Goal: Task Accomplishment & Management: Manage account settings

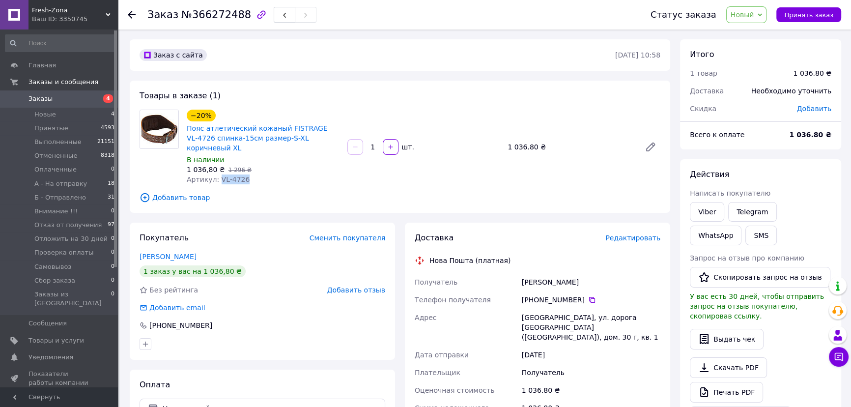
drag, startPoint x: 244, startPoint y: 170, endPoint x: 216, endPoint y: 169, distance: 27.5
click at [216, 174] on div "Артикул: VL-4726" at bounding box center [263, 179] width 153 height 10
copy span "VL-4726"
drag, startPoint x: 185, startPoint y: 128, endPoint x: 335, endPoint y: 128, distance: 149.9
click at [335, 128] on div "−20% Пояс атлетический кожаный FISTRAGE VL-4726 спинка-15см размер-S-XL коричне…" at bounding box center [263, 147] width 161 height 79
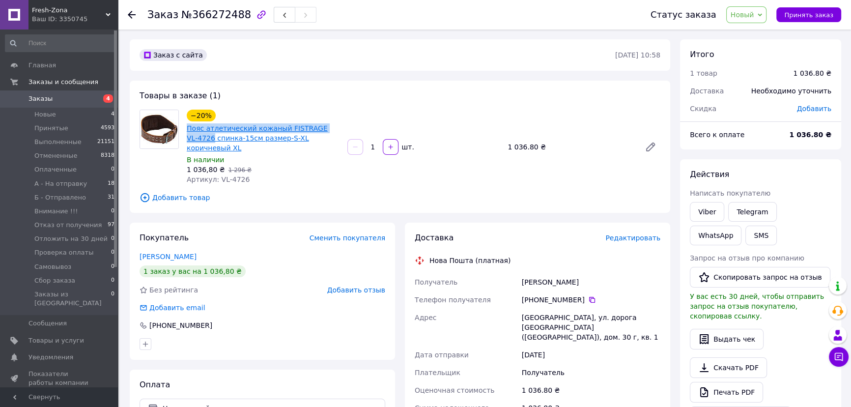
copy link "Пояс атлетический кожаный FISTRAGE VL-4726"
click at [745, 235] on button "SMS" at bounding box center [760, 236] width 31 height 20
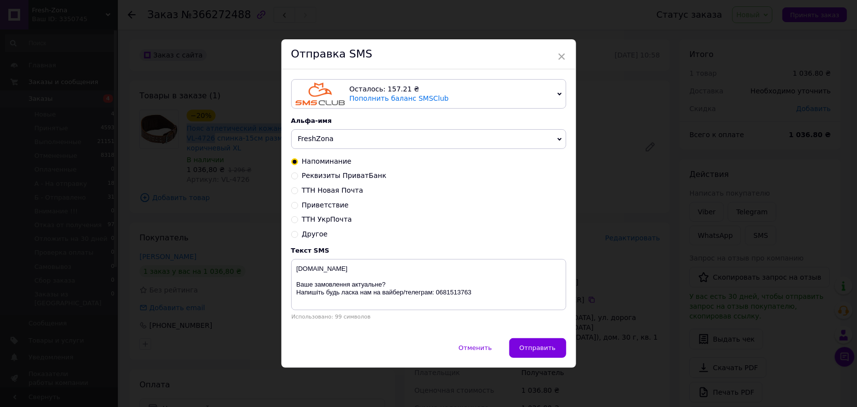
click at [332, 178] on span "Реквизиты ПриватБанк" at bounding box center [344, 175] width 85 height 8
click at [298, 178] on input "Реквизиты ПриватБанк" at bounding box center [294, 174] width 7 height 7
radio input "true"
radio input "false"
click at [332, 276] on textarea "freshzona.com.ua Написали Вам у вайбер і телеграм. Очікуємо відповідь. Напишіть…" at bounding box center [428, 284] width 275 height 51
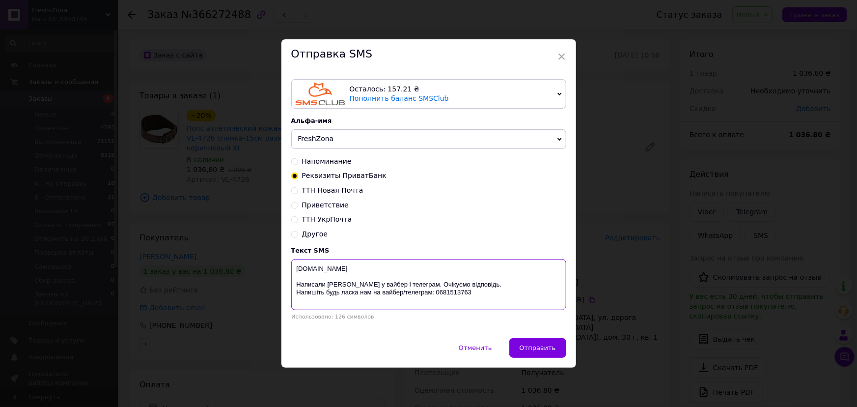
paste textarea "Пояс атлетический кожаный FISTRAGE VL-4726"
drag, startPoint x: 371, startPoint y: 286, endPoint x: 346, endPoint y: 285, distance: 25.6
click at [346, 285] on textarea "freshzona.com.ua Пояс атлетический кожаный FISTRAGE VL-4726 Написали Вам у вайб…" at bounding box center [428, 284] width 275 height 51
type textarea "freshzona.com.ua Пояс атлетический кожаный FISTRAGE VL-4726 Написали Вам у теле…"
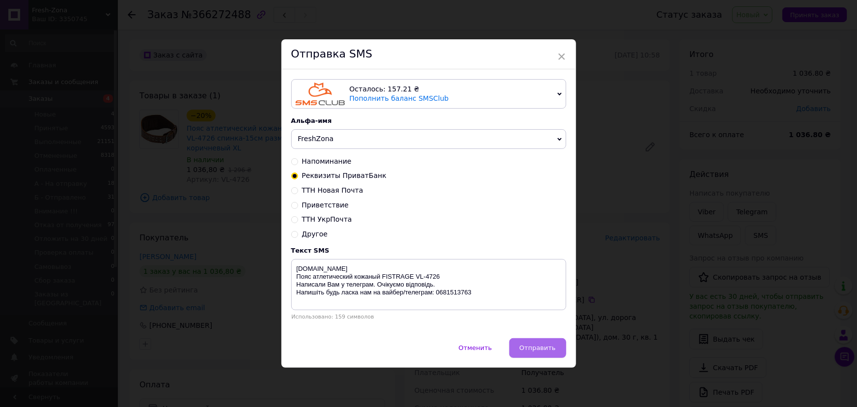
click at [541, 349] on span "Отправить" at bounding box center [538, 347] width 36 height 7
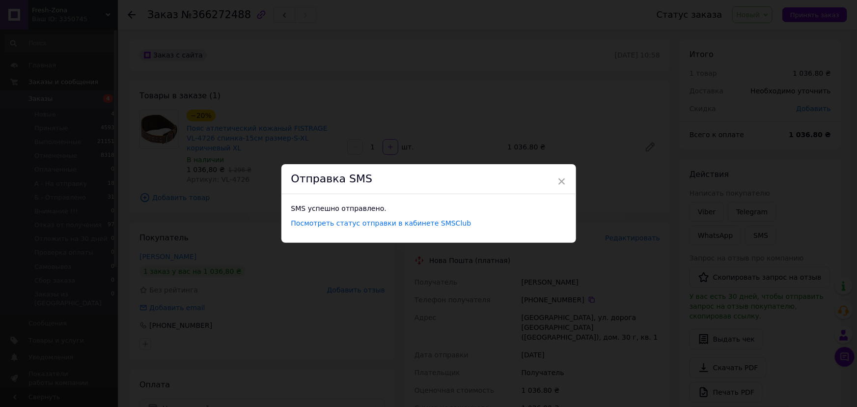
click at [576, 308] on div "× Отправка SMS SMS успешно отправлено. Посмотреть статус отправки в кабинете SM…" at bounding box center [428, 203] width 857 height 407
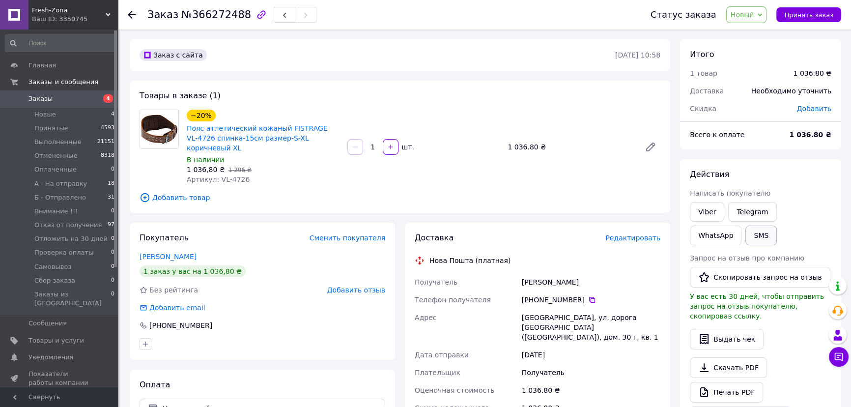
click at [745, 232] on button "SMS" at bounding box center [760, 236] width 31 height 20
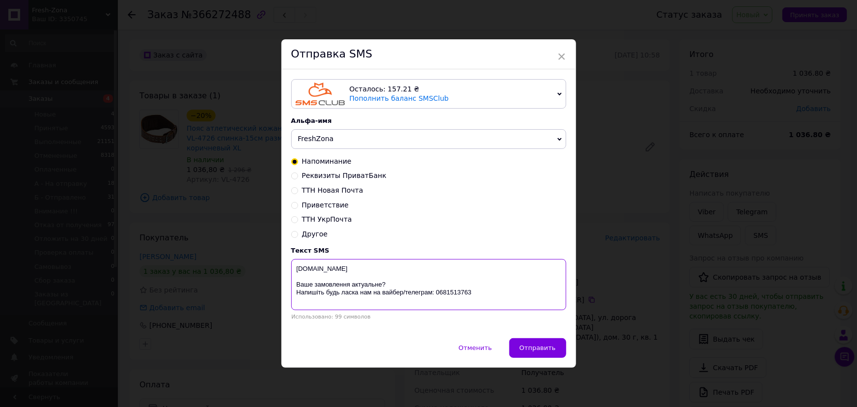
click at [409, 285] on textarea "freshzona.com.ua Ваше замовлення актуальне? Напишіть будь ласка нам на вайбер/т…" at bounding box center [428, 284] width 275 height 51
paste textarea "Пояс атлетический кожаный FISTRAGE VL-4726 Написали Вам у телеграм. Очікуємо ві…"
click at [447, 276] on textarea "freshzona.com.ua Пояс атлетический кожаный FISTRAGE VL-4726 Написали Вам у теле…" at bounding box center [428, 284] width 275 height 51
type textarea "freshzona.com.ua Пояс атлетический кожаный FISTRAGE VL-4726. Написали Вам у тел…"
click at [536, 348] on span "Отправить" at bounding box center [538, 347] width 36 height 7
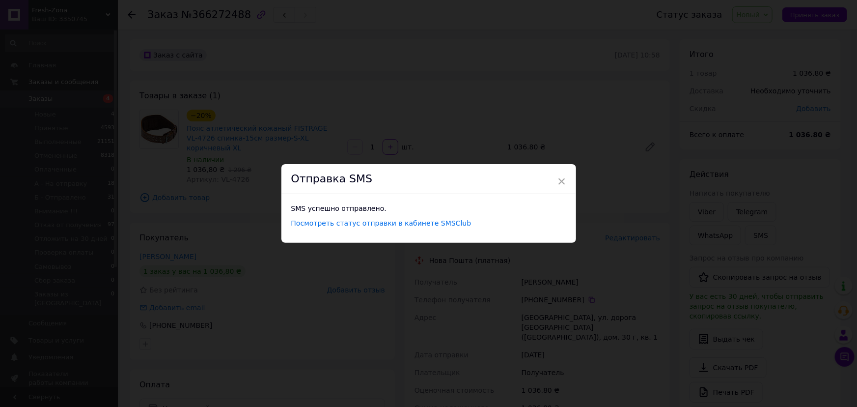
click at [627, 228] on div "× Отправка SMS SMS успешно отправлено. Посмотреть статус отправки в кабинете SM…" at bounding box center [428, 203] width 857 height 407
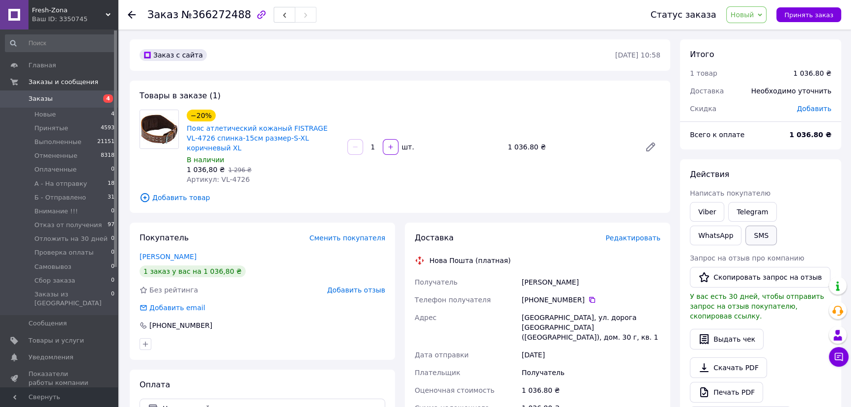
click at [745, 235] on button "SMS" at bounding box center [760, 236] width 31 height 20
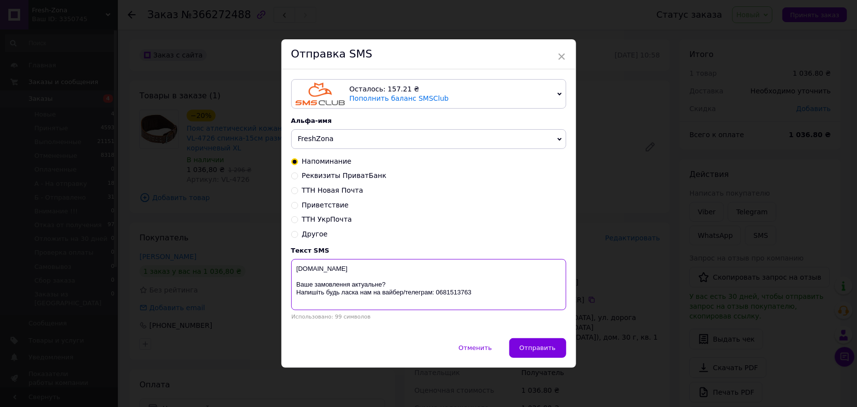
click at [531, 296] on textarea "freshzona.com.ua Ваше замовлення актуальне? Напишіть будь ласка нам на вайбер/т…" at bounding box center [428, 284] width 275 height 51
paste textarea "Пояс атлетический кожаный FISTRAGE VL-4726 Написали Вам у телеграм. Очікуємо ві…"
click at [353, 269] on textarea "freshzona.com.ua Пояс атлетический кожаный FISTRAGE VL-4726 Написали Вам у теле…" at bounding box center [428, 284] width 275 height 51
type textarea "freshzona.com.ua. Пояс атлетический кожаный FISTRAGE VL-4726 Написали Вам у тел…"
click at [555, 351] on button "Отправить" at bounding box center [538, 348] width 57 height 20
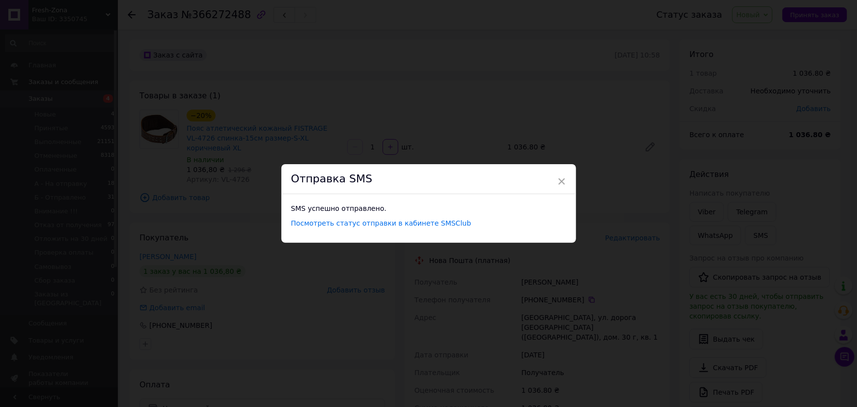
click at [585, 232] on div "× Отправка SMS SMS успешно отправлено. Посмотреть статус отправки в кабинете SM…" at bounding box center [428, 203] width 857 height 407
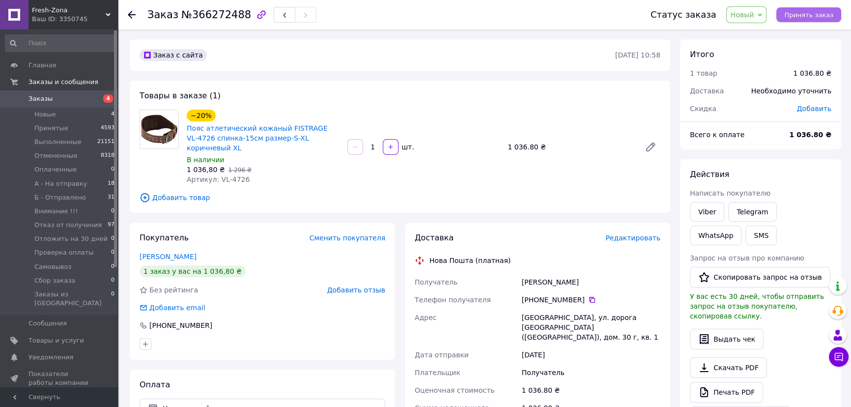
click at [803, 17] on span "Принять заказ" at bounding box center [808, 14] width 49 height 7
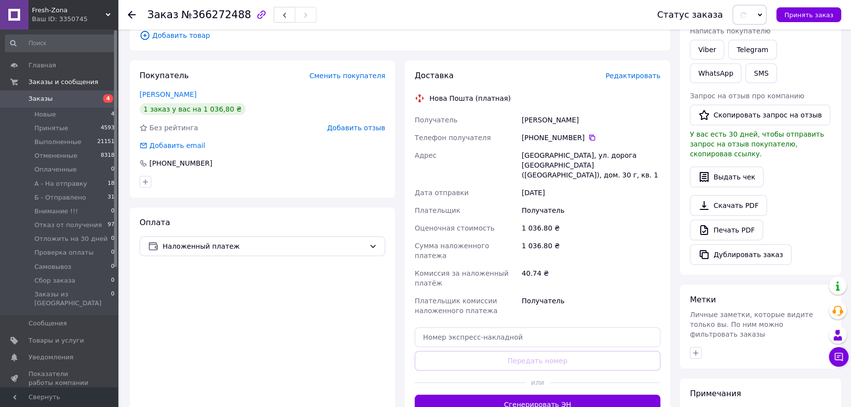
scroll to position [253, 0]
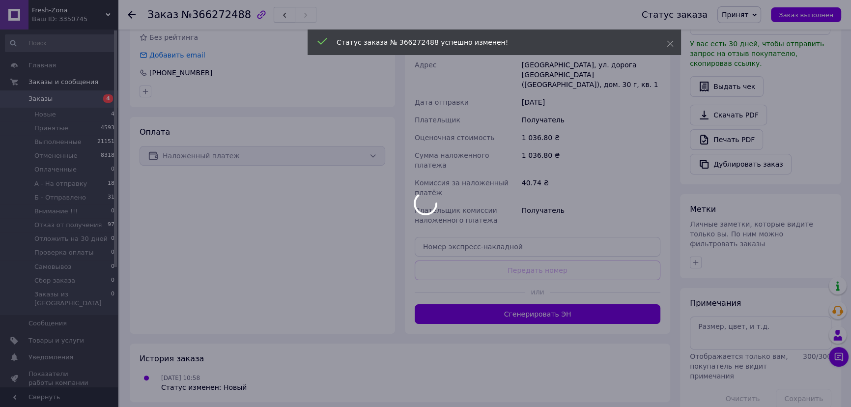
click at [717, 316] on div at bounding box center [425, 203] width 851 height 407
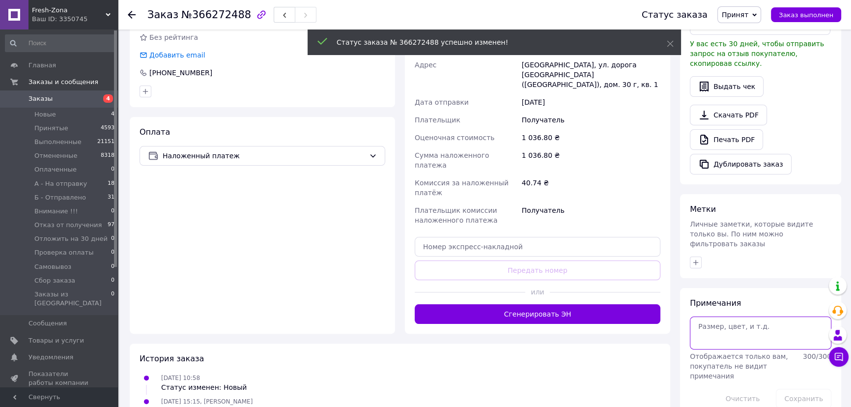
click at [719, 316] on textarea at bounding box center [761, 332] width 142 height 32
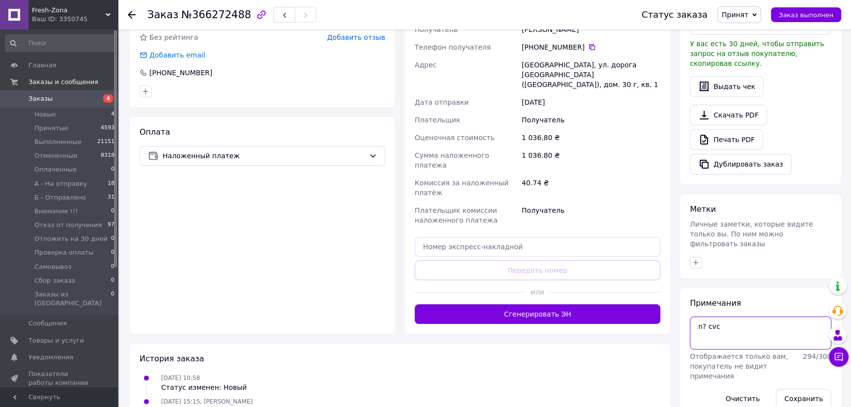
click at [719, 316] on textarea "n? cvc" at bounding box center [761, 332] width 142 height 32
type textarea "т, смс"
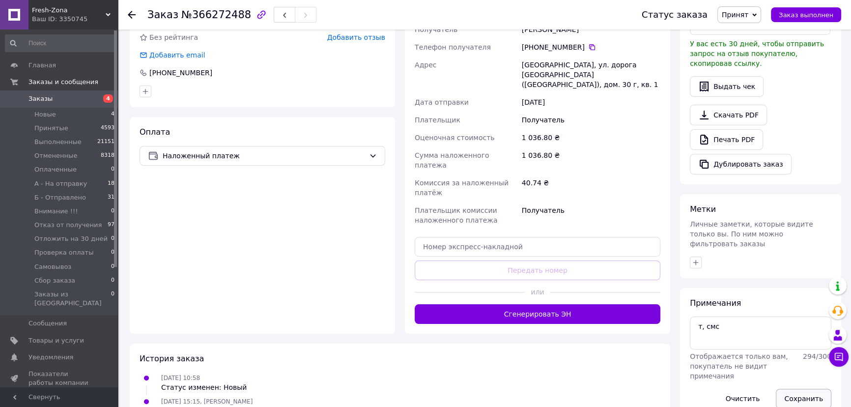
click at [800, 389] on button "Сохранить" at bounding box center [804, 399] width 56 height 20
click at [802, 389] on button "Сохранить" at bounding box center [804, 399] width 56 height 20
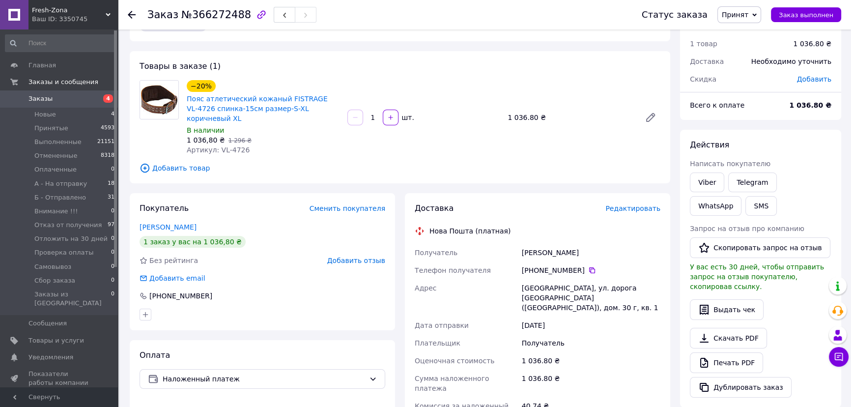
scroll to position [0, 0]
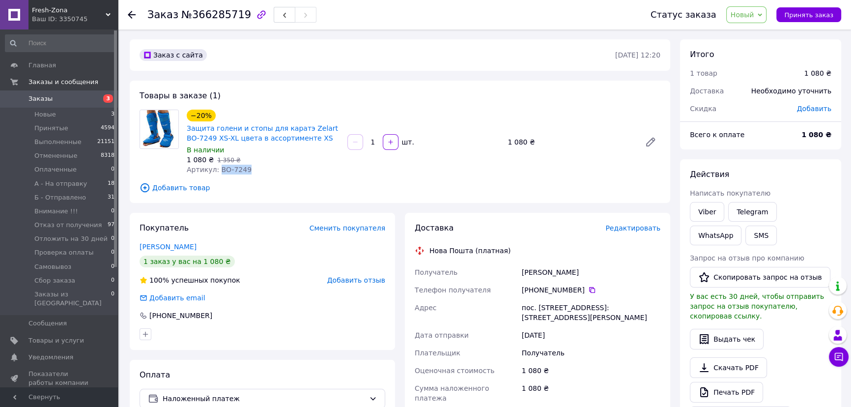
drag, startPoint x: 260, startPoint y: 169, endPoint x: 215, endPoint y: 170, distance: 45.2
click at [215, 170] on div "Артикул: BO-7249" at bounding box center [263, 170] width 153 height 10
copy span "BO-7249"
click at [808, 17] on span "Принять заказ" at bounding box center [808, 14] width 49 height 7
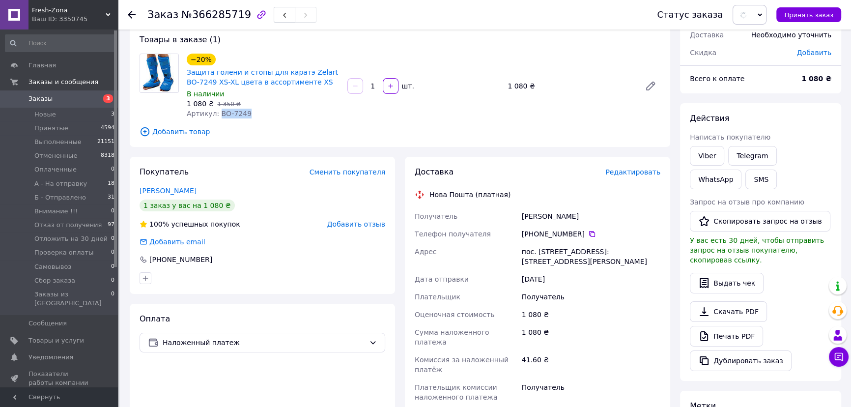
scroll to position [253, 0]
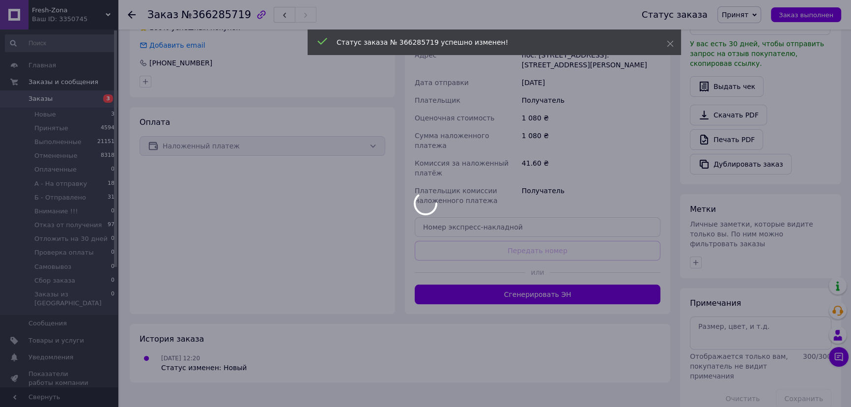
click at [746, 317] on div at bounding box center [425, 203] width 851 height 407
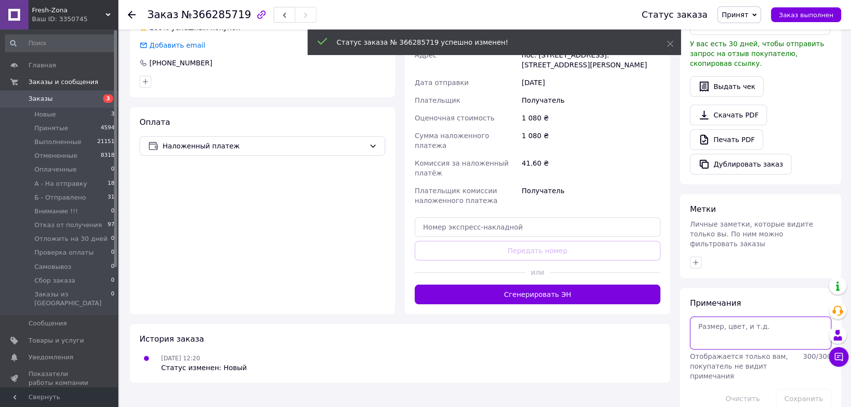
drag, startPoint x: 718, startPoint y: 316, endPoint x: 699, endPoint y: 316, distance: 19.7
click at [715, 319] on textarea at bounding box center [761, 332] width 142 height 32
type textarea "n"
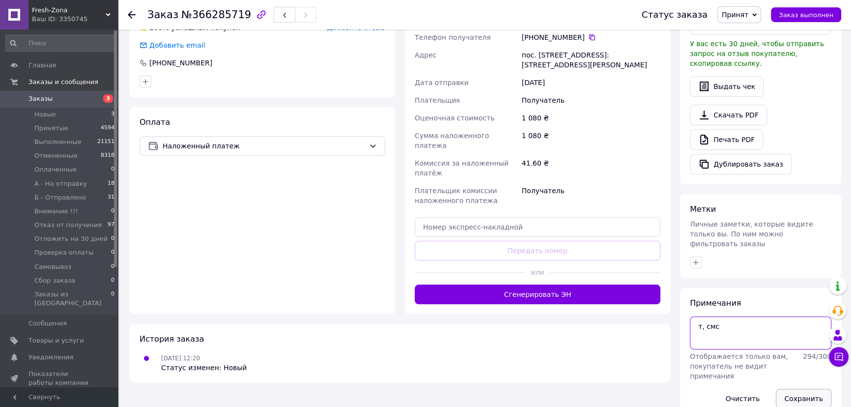
type textarea "т, смс"
click at [799, 389] on button "Сохранить" at bounding box center [804, 399] width 56 height 20
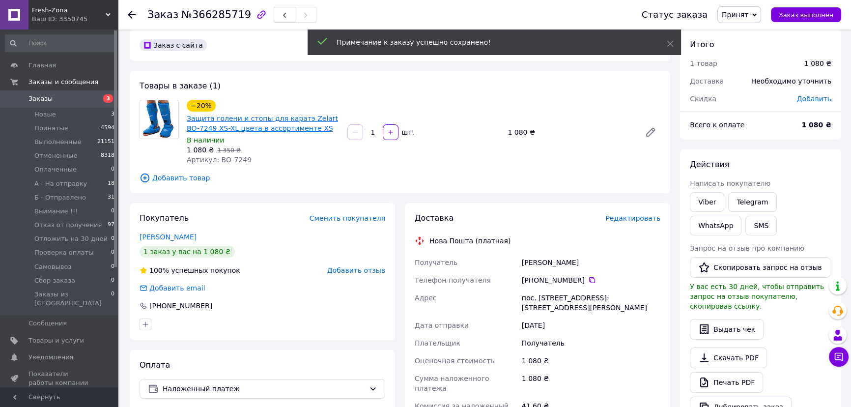
scroll to position [0, 0]
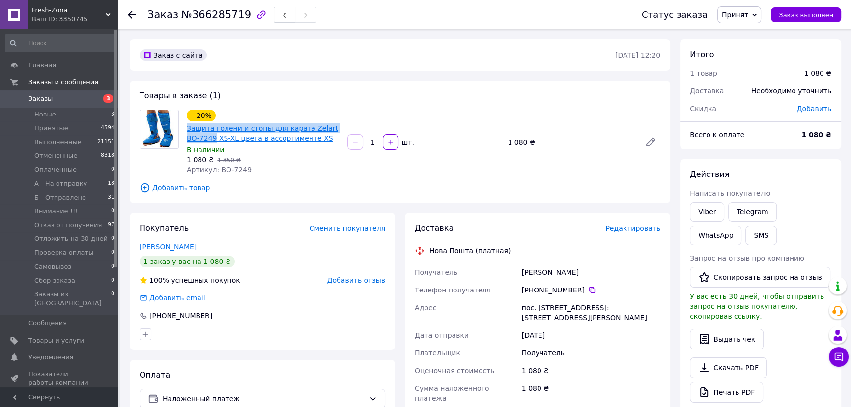
drag, startPoint x: 185, startPoint y: 125, endPoint x: 201, endPoint y: 137, distance: 19.7
click at [201, 137] on div "Защита голени и стопы для каратэ Zelart BO-7249 XS-XL цвета в ассортименте XS" at bounding box center [263, 133] width 155 height 22
copy link "Защита голени и стопы для каратэ Zelart BO-7249"
click at [745, 236] on button "SMS" at bounding box center [760, 236] width 31 height 20
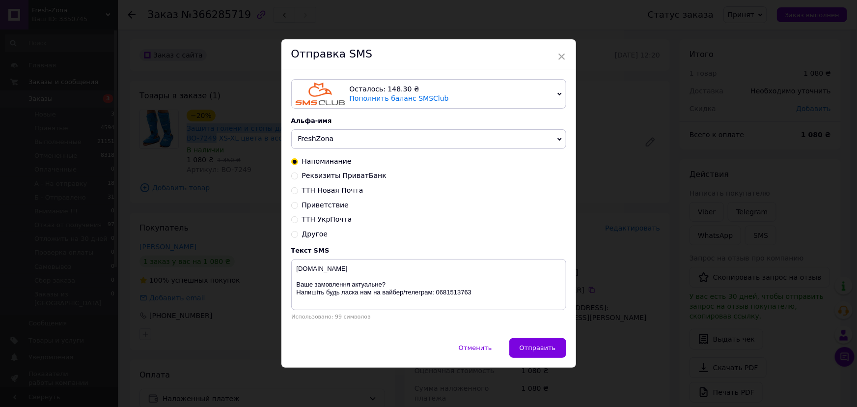
click at [339, 176] on span "Реквизиты ПриватБанк" at bounding box center [344, 175] width 85 height 8
click at [298, 176] on input "Реквизиты ПриватБанк" at bounding box center [294, 174] width 7 height 7
radio input "true"
radio input "false"
click at [320, 278] on textarea "freshzona.com.ua Написали Вам у вайбер і телеграм. Очікуємо відповідь. Напишіть…" at bounding box center [428, 284] width 275 height 51
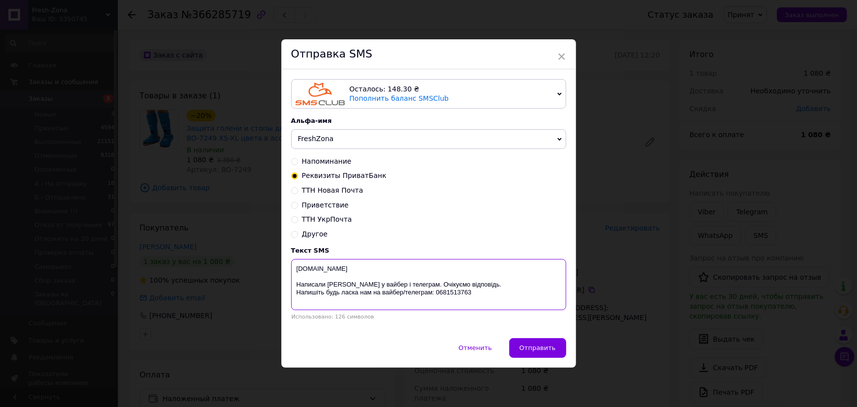
paste textarea "Защита голени и стопы для каратэ Zelart BO-7249"
drag, startPoint x: 370, startPoint y: 288, endPoint x: 345, endPoint y: 286, distance: 25.1
click at [345, 286] on textarea "freshzona.com.ua Защита голени и стопы для каратэ Zelart BO-7249 Написали Вам у…" at bounding box center [428, 284] width 275 height 51
click at [378, 283] on textarea "freshzona.com.ua Защита голени и стопы для каратэ Zelart BO-7249 Написали Вам у…" at bounding box center [428, 284] width 275 height 51
type textarea "freshzona.com.ua Защита голени и стопы для каратэ Zelart BO-7249 Написали Вам у…"
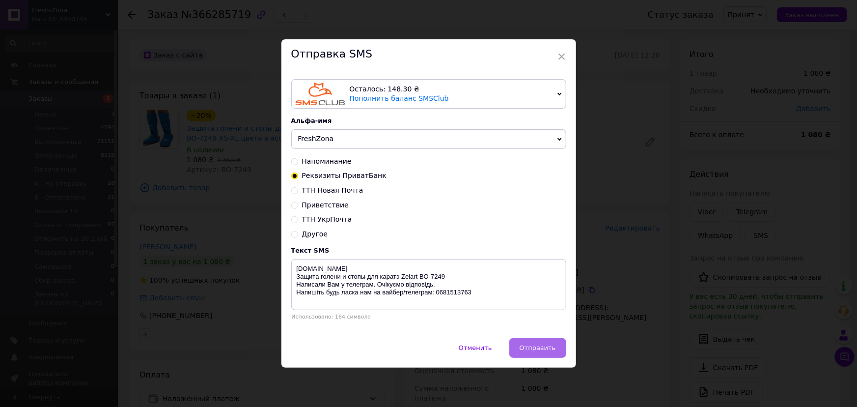
click at [527, 344] on span "Отправить" at bounding box center [538, 347] width 36 height 7
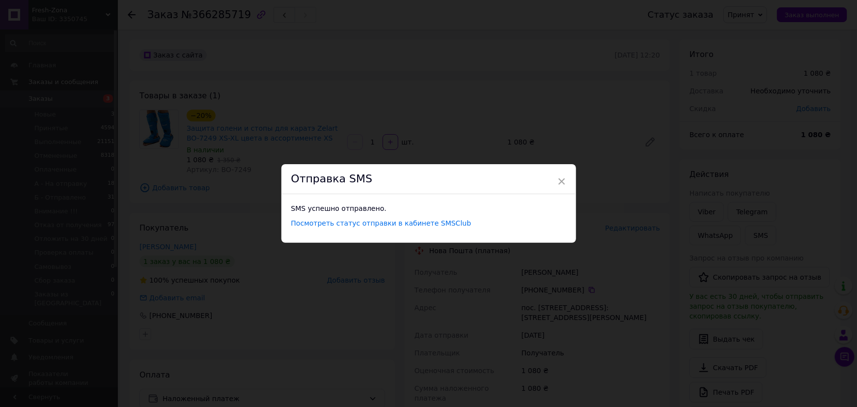
drag, startPoint x: 492, startPoint y: 285, endPoint x: 605, endPoint y: 268, distance: 113.9
click at [493, 285] on div "× Отправка SMS SMS успешно отправлено. Посмотреть статус отправки в кабинете SM…" at bounding box center [428, 203] width 857 height 407
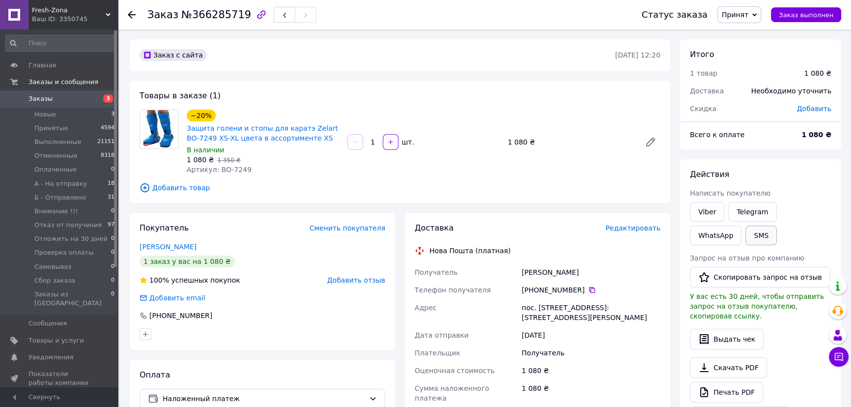
click at [745, 235] on button "SMS" at bounding box center [760, 236] width 31 height 20
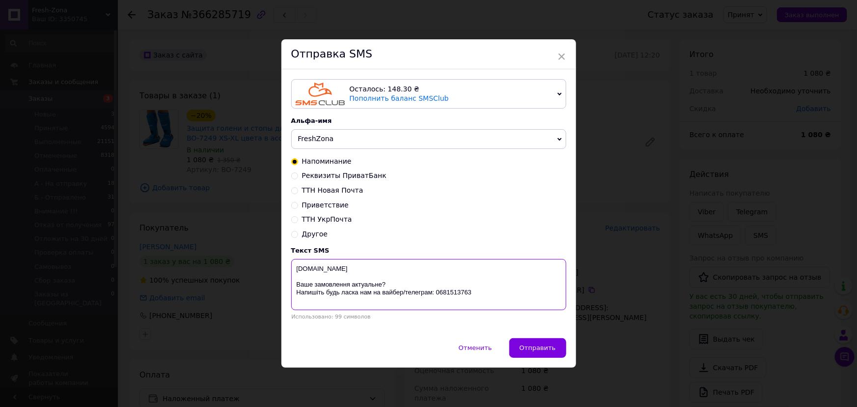
click at [453, 285] on textarea "freshzona.com.ua Ваше замовлення актуальне? Напишіть будь ласка нам на вайбер/т…" at bounding box center [428, 284] width 275 height 51
paste textarea "Защита голени и стопы для каратэ Zelart BO-7249 Написали Вам у телеграм. Очікує…"
click at [400, 269] on textarea "freshzona.com.ua Защита голени и стопы для каратэ Zelart BO-7249 Написали Вам у…" at bounding box center [428, 284] width 275 height 51
type textarea "freshzona.com.ua. Защита голени и стопы для каратэ Zelart BO-7249 Написали Вам …"
drag, startPoint x: 529, startPoint y: 336, endPoint x: 536, endPoint y: 339, distance: 7.7
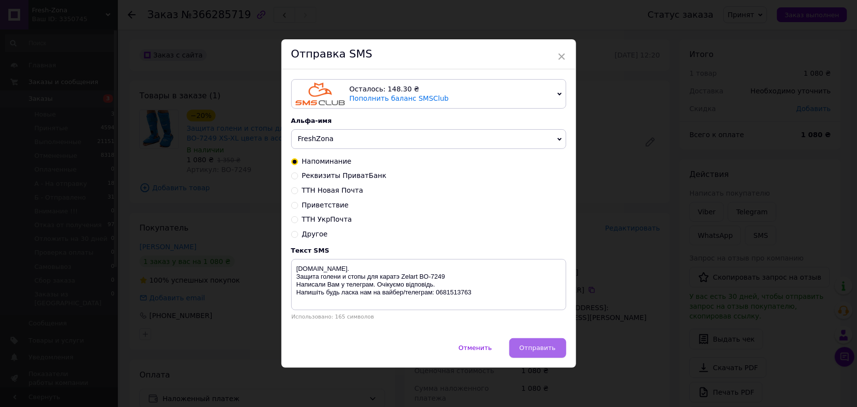
click at [532, 339] on div "Отправка SMS Осталось: 148.30 ₴ Пополнить баланс SMSClub Подключить LetsAds Аль…" at bounding box center [429, 203] width 295 height 328
click at [539, 341] on button "Отправить" at bounding box center [538, 348] width 57 height 20
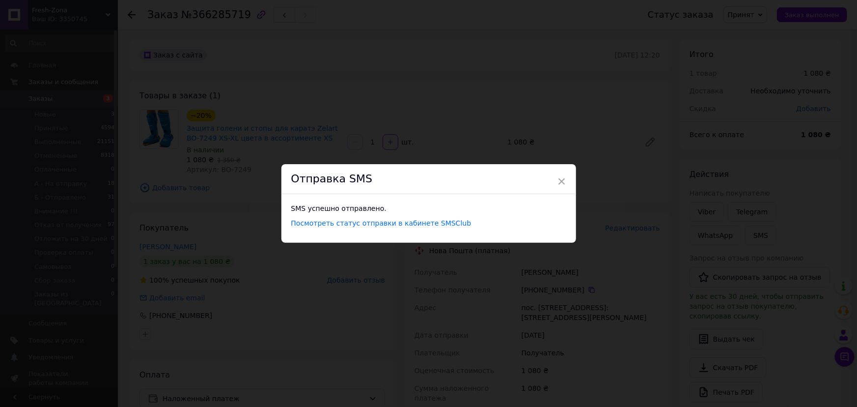
click at [477, 97] on div "× Отправка SMS SMS успешно отправлено. Посмотреть статус отправки в кабинете SM…" at bounding box center [428, 203] width 857 height 407
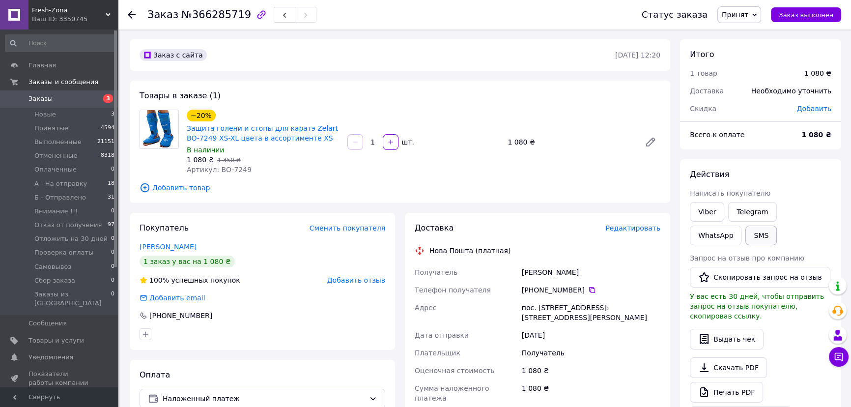
click at [745, 235] on button "SMS" at bounding box center [760, 236] width 31 height 20
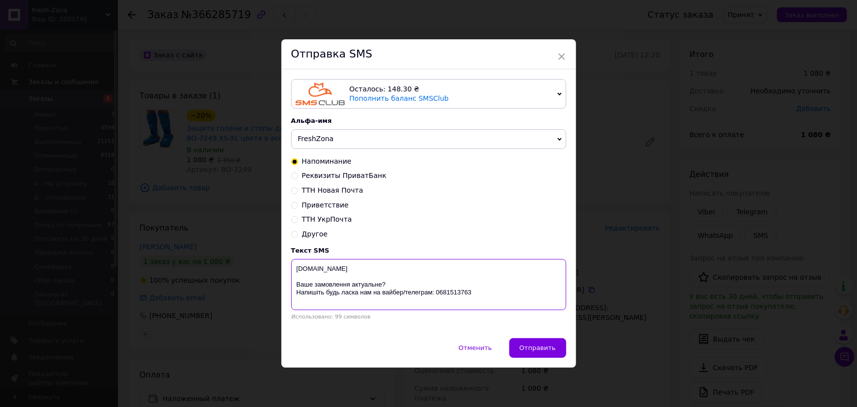
click at [454, 287] on textarea "freshzona.com.ua Ваше замовлення актуальне? Напишіть будь ласка нам на вайбер/т…" at bounding box center [428, 284] width 275 height 51
paste textarea "Защита голени и стопы для каратэ Zelart BO-7249 Написали Вам у телеграм. Очікує…"
click at [452, 280] on textarea "freshzona.com.ua Защита голени и стопы для каратэ Zelart BO-7249 Написали Вам у…" at bounding box center [428, 284] width 275 height 51
type textarea "freshzona.com.ua Защита голени и стопы для каратэ Zelart BO-7249. Написали Вам …"
click at [549, 343] on button "Отправить" at bounding box center [538, 348] width 57 height 20
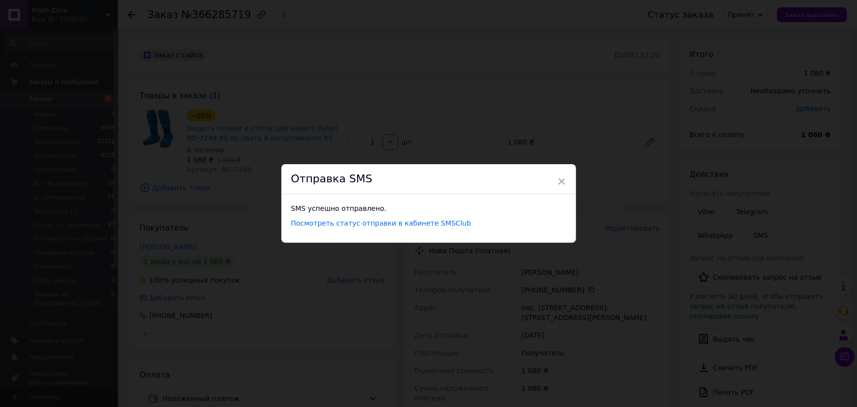
click at [618, 304] on div "× Отправка SMS SMS успешно отправлено. Посмотреть статус отправки в кабинете SM…" at bounding box center [428, 203] width 857 height 407
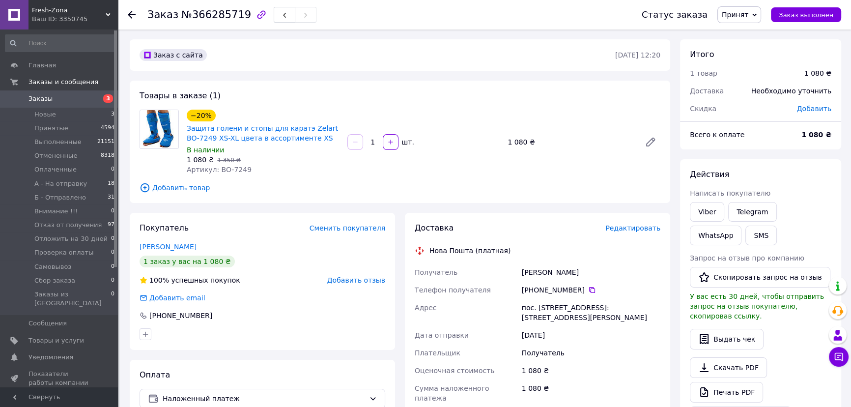
scroll to position [223, 0]
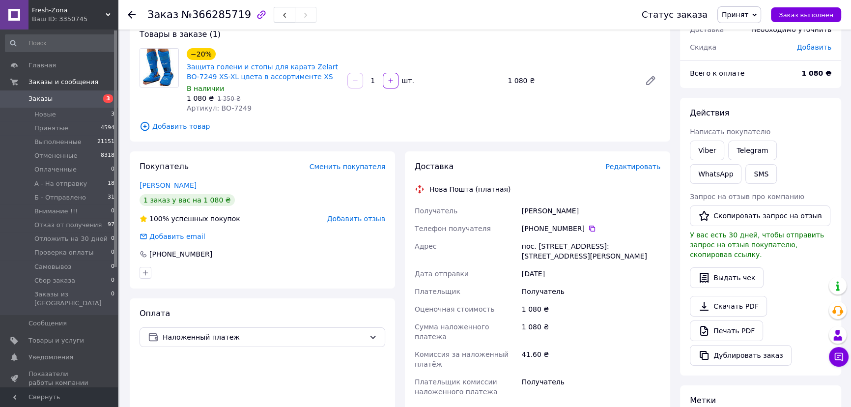
scroll to position [0, 0]
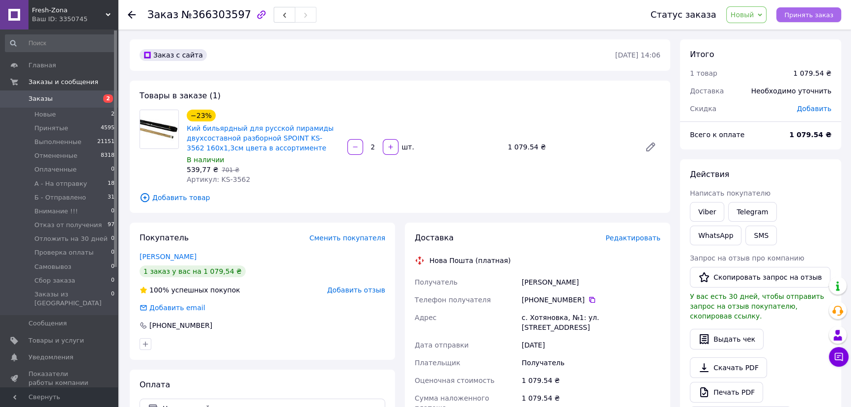
click at [807, 16] on span "Принять заказ" at bounding box center [808, 14] width 49 height 7
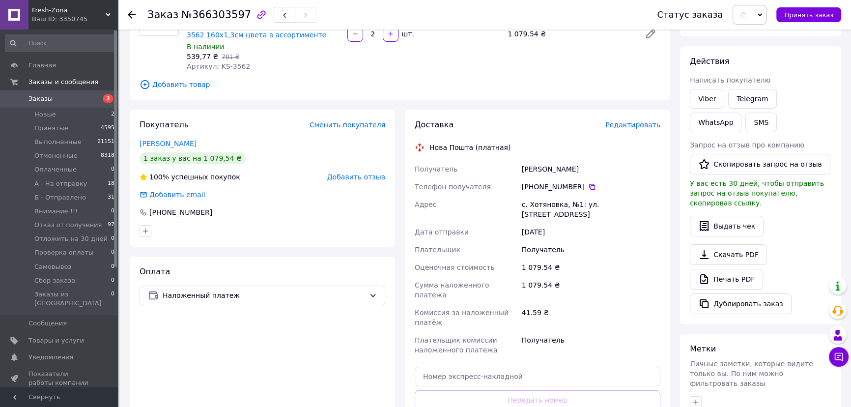
scroll to position [178, 0]
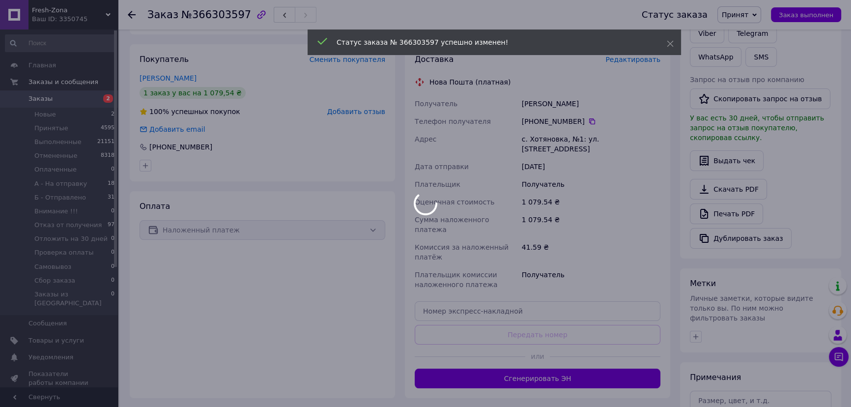
click at [737, 386] on div at bounding box center [425, 203] width 851 height 407
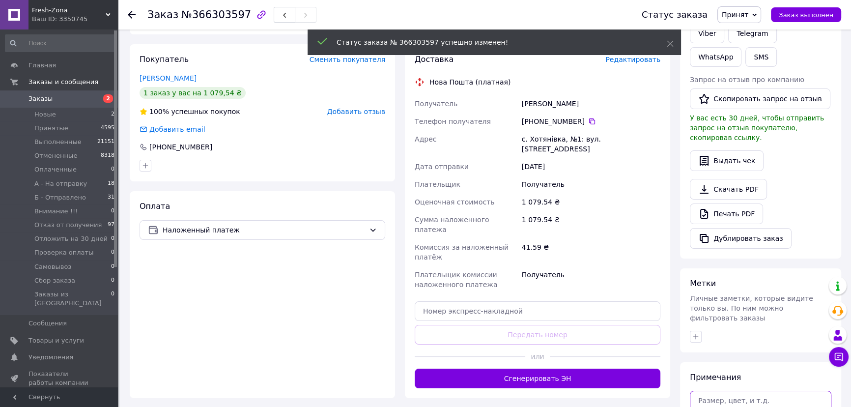
click at [711, 391] on textarea at bounding box center [761, 407] width 142 height 32
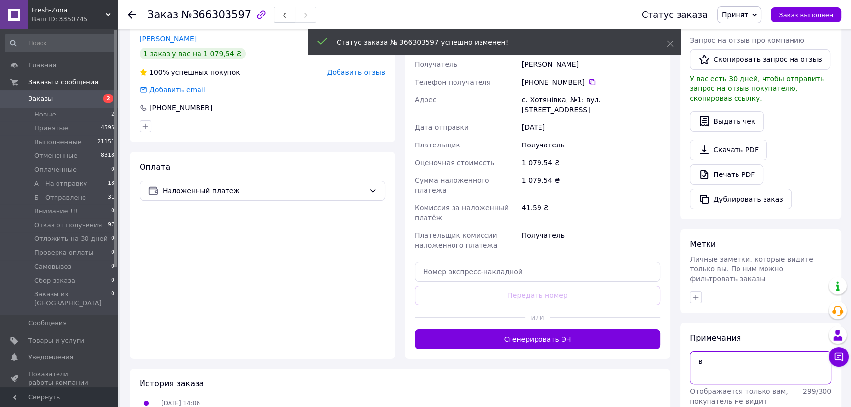
scroll to position [253, 0]
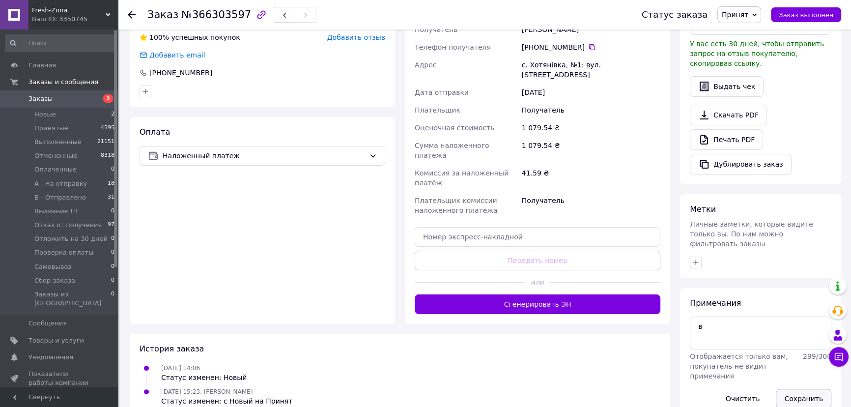
click at [804, 389] on button "Сохранить" at bounding box center [804, 399] width 56 height 20
click at [755, 316] on textarea "в" at bounding box center [761, 332] width 142 height 32
type textarea "в, вотсап"
click at [804, 389] on button "Сохранить" at bounding box center [804, 399] width 56 height 20
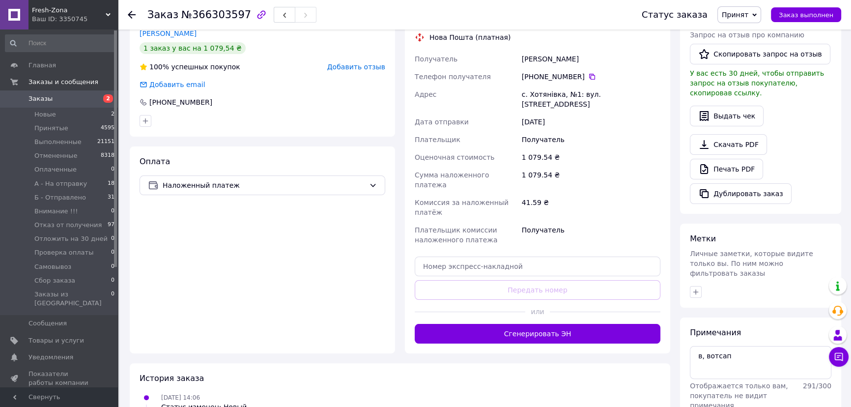
scroll to position [298, 0]
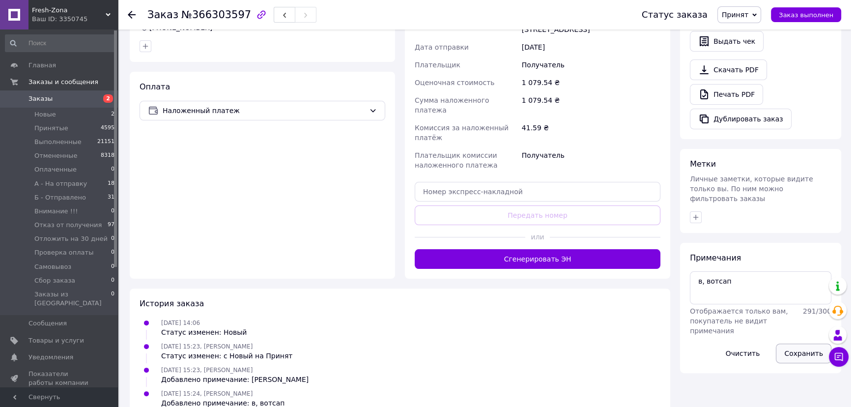
drag, startPoint x: 797, startPoint y: 332, endPoint x: 794, endPoint y: 326, distance: 6.4
click at [797, 343] on button "Сохранить" at bounding box center [804, 353] width 56 height 20
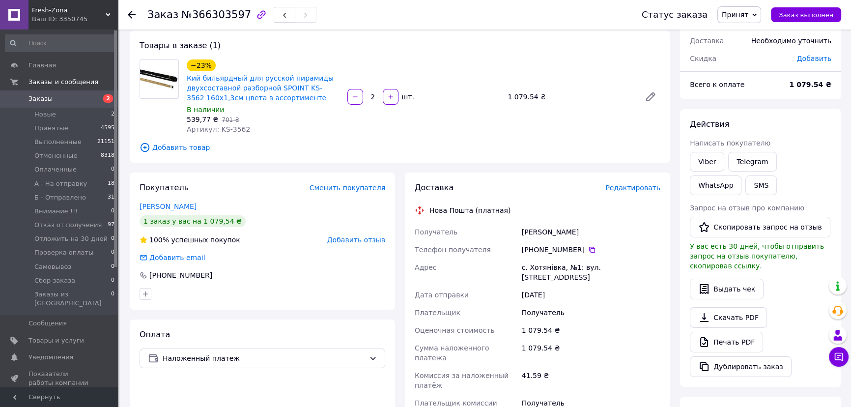
scroll to position [0, 0]
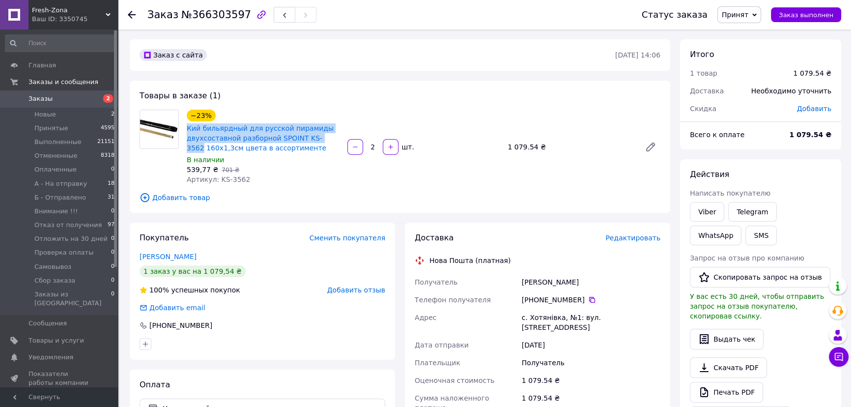
drag, startPoint x: 184, startPoint y: 126, endPoint x: 325, endPoint y: 140, distance: 141.2
click at [325, 140] on div "−23% Кий бильярдный для русской пирамиды двухсоставной разборной SPOINT KS-3562…" at bounding box center [263, 147] width 161 height 79
copy link "Кий бильярдный для русской пирамиды двухсоставной разборной SPOINT KS-3562"
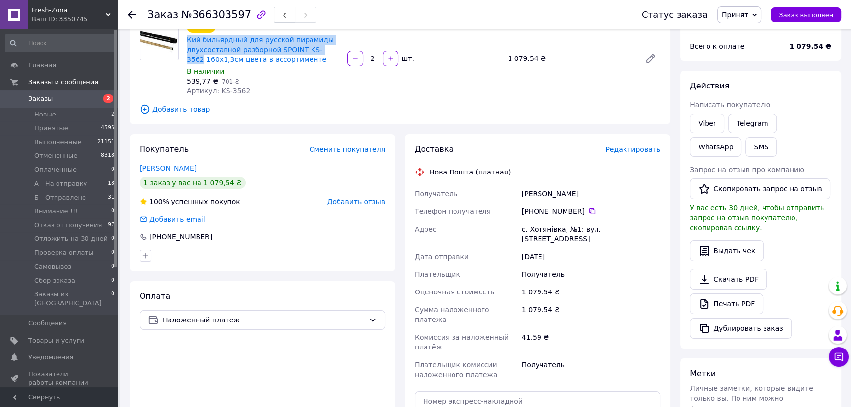
scroll to position [89, 0]
click at [745, 144] on button "SMS" at bounding box center [760, 147] width 31 height 20
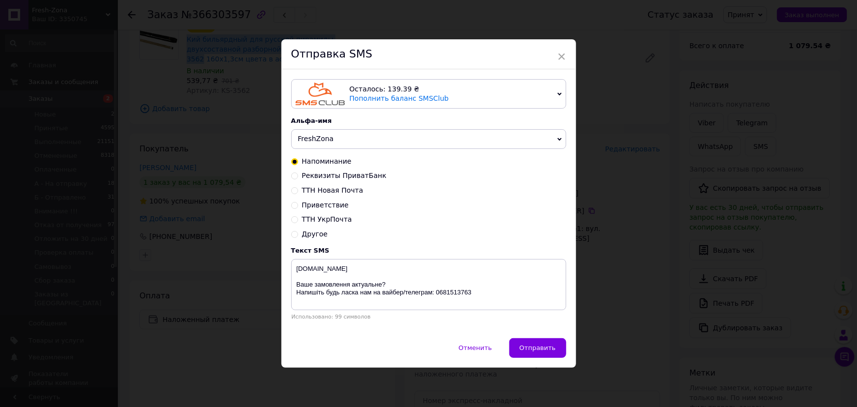
click at [321, 179] on span "Реквизиты ПриватБанк" at bounding box center [344, 175] width 85 height 8
click at [298, 178] on input "Реквизиты ПриватБанк" at bounding box center [294, 174] width 7 height 7
radio input "true"
radio input "false"
click at [346, 279] on textarea "freshzona.com.ua Написали Вам у вайбер і телеграм. Очікуємо відповідь. Напишіть…" at bounding box center [428, 284] width 275 height 51
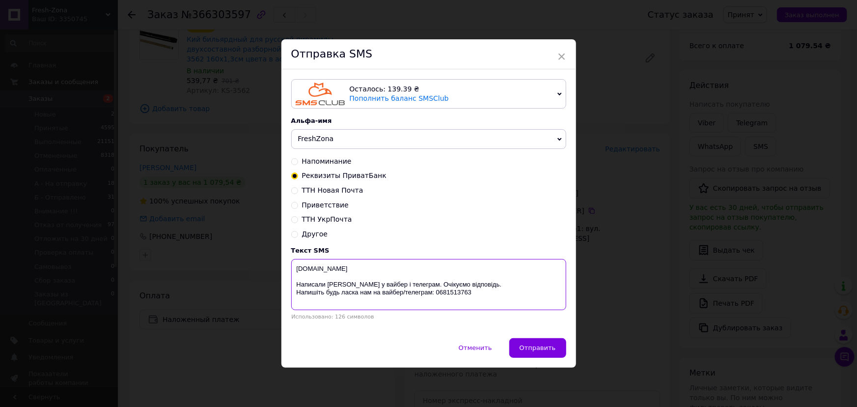
paste textarea "Кий бильярдный для русской пирамиды двухсоставной разборной SPOINT KS-3562"
drag, startPoint x: 397, startPoint y: 287, endPoint x: 372, endPoint y: 286, distance: 24.6
click at [372, 286] on textarea "freshzona.com.ua Кий бильярдный для русской пирамиды двухсоставной разборной SP…" at bounding box center [428, 284] width 275 height 51
click at [457, 287] on textarea "freshzona.com.ua Кий бильярдный для русской пирамиды двухсоставной разборной SP…" at bounding box center [428, 284] width 275 height 51
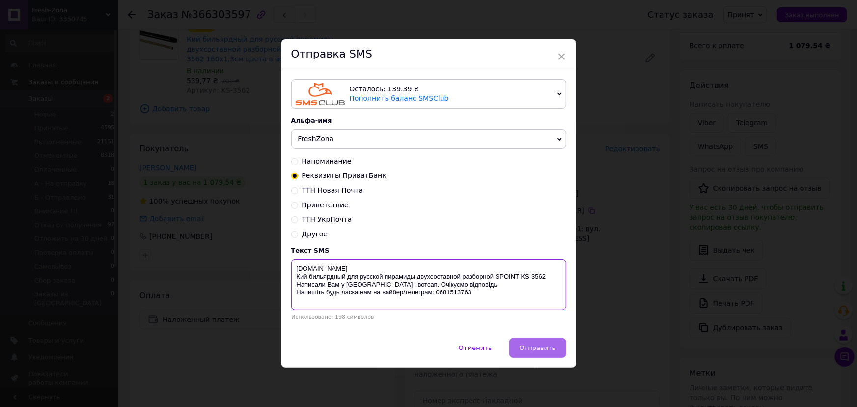
type textarea "freshzona.com.ua Кий бильярдный для русской пирамиды двухсоставной разборной SP…"
click at [537, 350] on span "Отправить" at bounding box center [538, 347] width 36 height 7
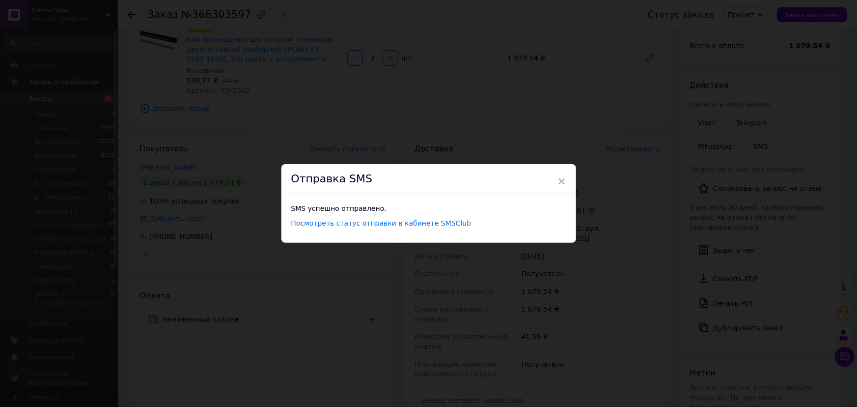
click at [605, 269] on div "× Отправка SMS SMS успешно отправлено. Посмотреть статус отправки в кабинете SM…" at bounding box center [428, 203] width 857 height 407
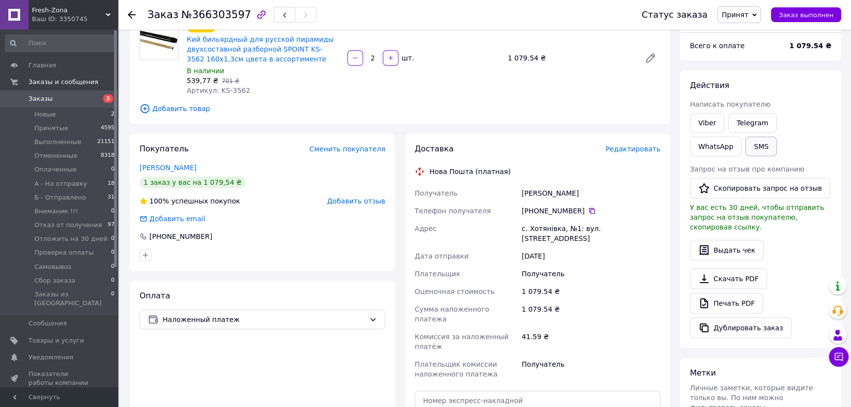
click at [745, 145] on button "SMS" at bounding box center [760, 147] width 31 height 20
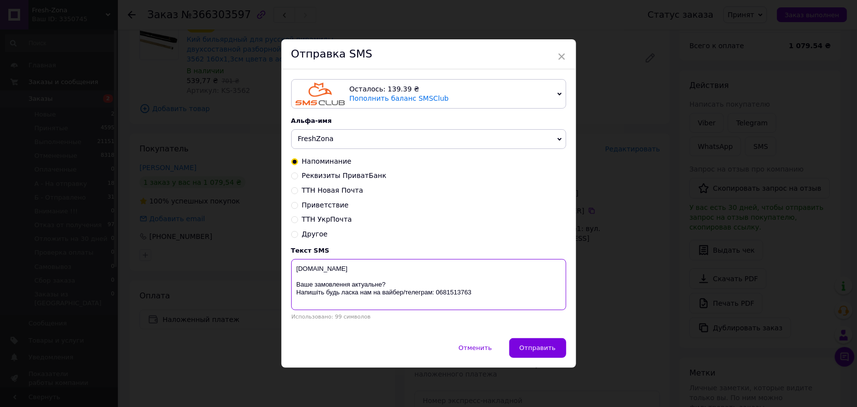
click at [458, 288] on textarea "freshzona.com.ua Ваше замовлення актуальне? Напишіть будь ласка нам на вайбер/т…" at bounding box center [428, 284] width 275 height 51
paste textarea "Кий бильярдный для русской пирамиды двухсоставной разборной SPOINT KS-3562 Напи…"
click at [389, 269] on textarea "freshzona.com.ua Кий бильярдный для русской пирамиды двухсоставной разборной SP…" at bounding box center [428, 284] width 275 height 51
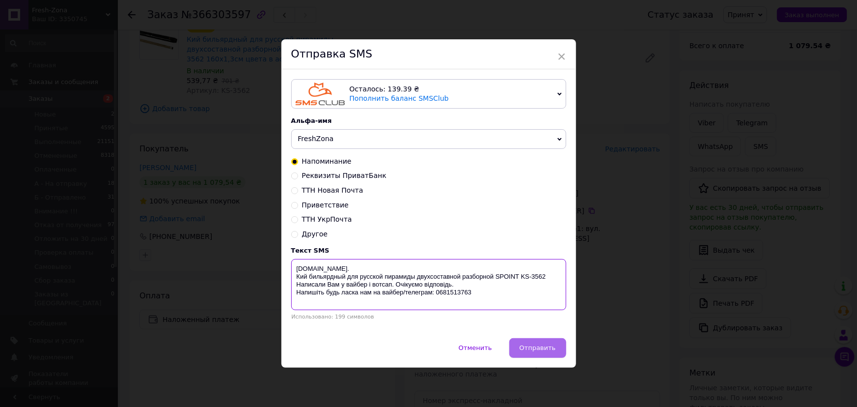
type textarea "freshzona.com.ua. Кий бильярдный для русской пирамиды двухсоставной разборной S…"
click at [555, 349] on button "Отправить" at bounding box center [538, 348] width 57 height 20
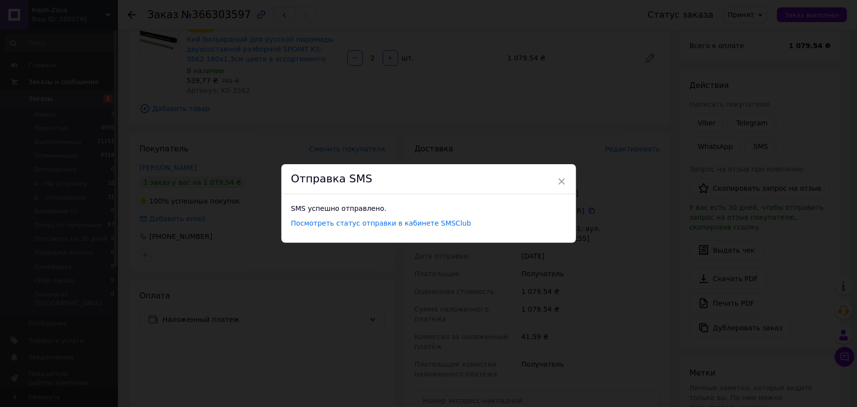
click at [604, 237] on div "× Отправка SMS SMS успешно отправлено. Посмотреть статус отправки в кабинете SM…" at bounding box center [428, 203] width 857 height 407
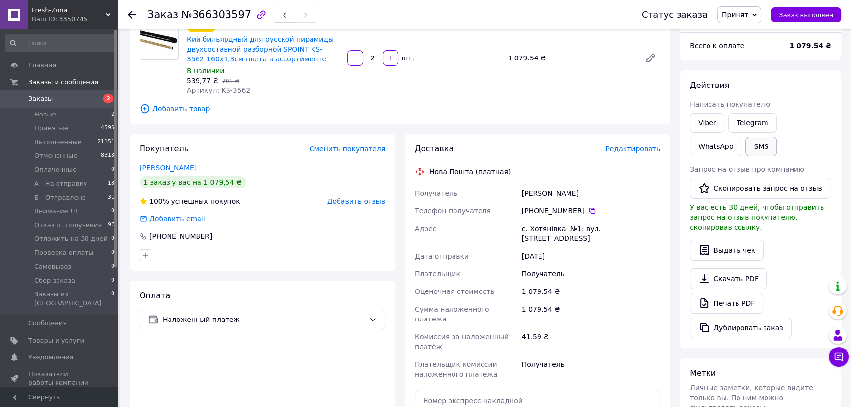
click at [745, 145] on button "SMS" at bounding box center [760, 147] width 31 height 20
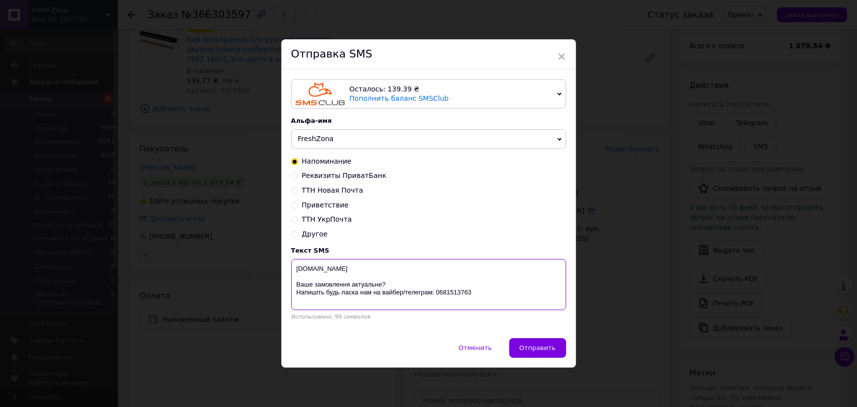
click at [479, 282] on textarea "freshzona.com.ua Ваше замовлення актуальне? Напишіть будь ласка нам на вайбер/т…" at bounding box center [428, 284] width 275 height 51
paste textarea "Кий бильярдный для русской пирамиды двухсоставной разборной SPOINT KS-3562 Напи…"
click at [560, 275] on textarea "freshzona.com.ua Кий бильярдный для русской пирамиды двухсоставной разборной SP…" at bounding box center [428, 284] width 275 height 51
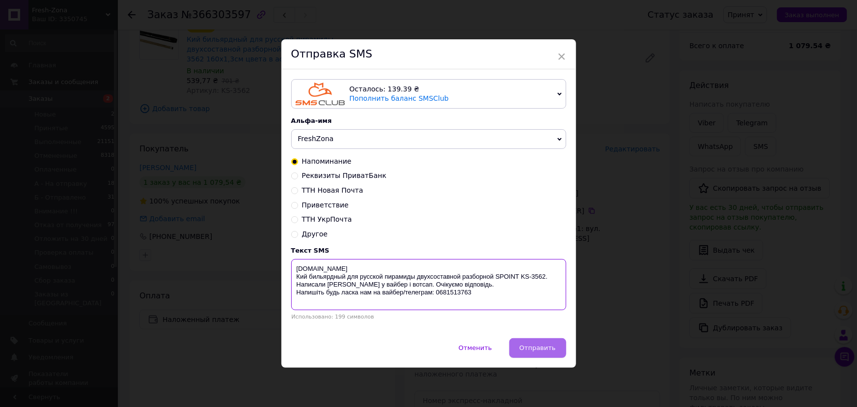
type textarea "freshzona.com.ua Кий бильярдный для русской пирамиды двухсоставной разборной SP…"
click at [541, 347] on span "Отправить" at bounding box center [538, 347] width 36 height 7
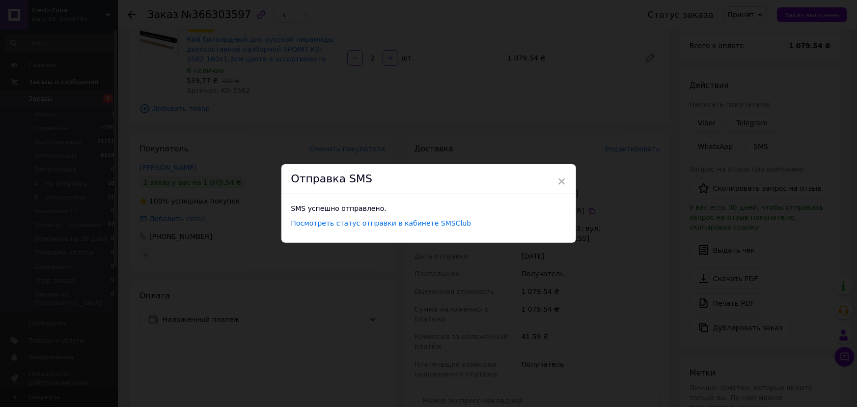
click at [512, 118] on div "× Отправка SMS SMS успешно отправлено. Посмотреть статус отправки в кабинете SM…" at bounding box center [428, 203] width 857 height 407
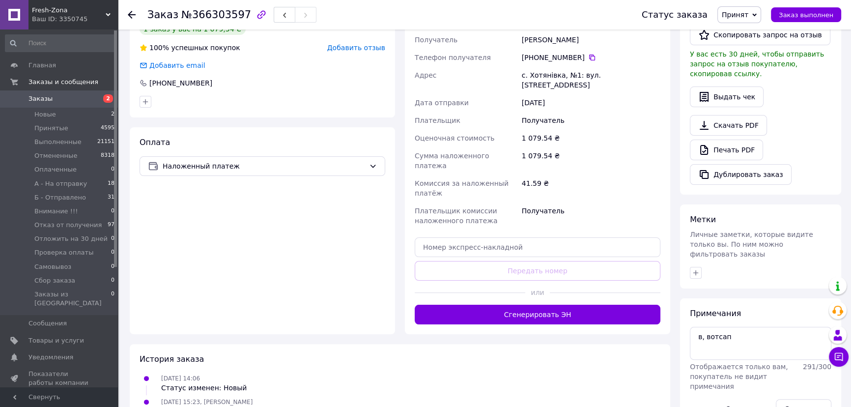
scroll to position [298, 0]
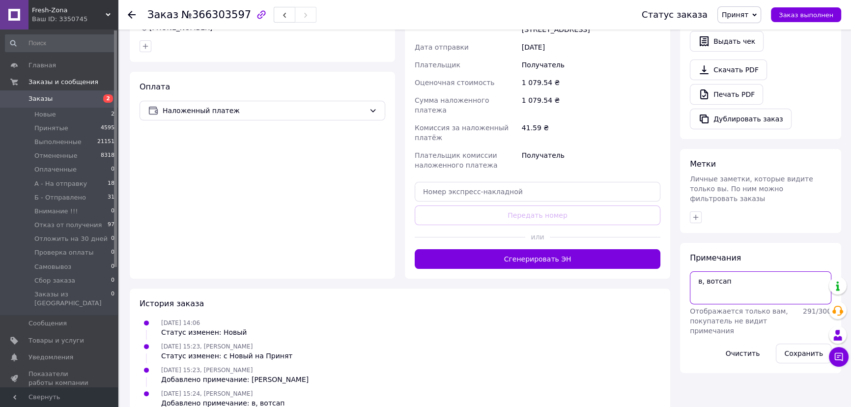
click at [746, 271] on textarea "в, вотсап" at bounding box center [761, 287] width 142 height 32
type textarea "в, вотсап, смс"
click at [808, 343] on button "Сохранить" at bounding box center [804, 353] width 56 height 20
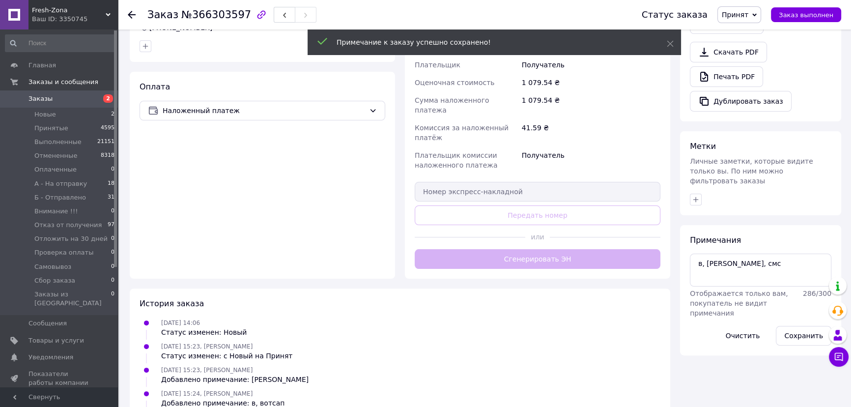
click at [241, 172] on div "Оплата Наложенный платеж" at bounding box center [262, 175] width 265 height 207
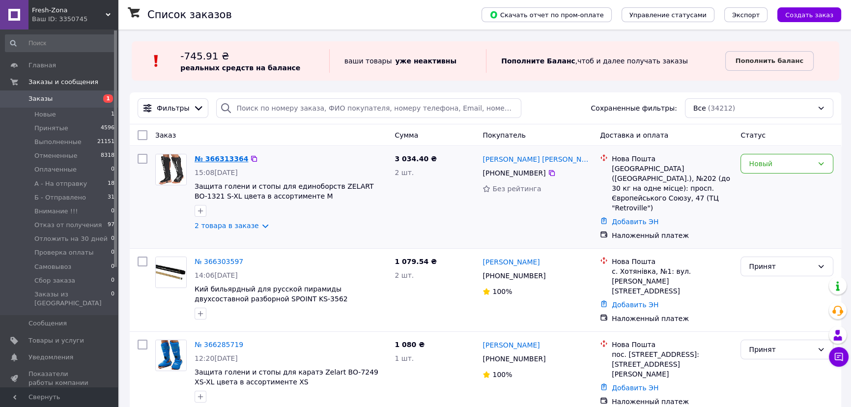
click at [215, 157] on link "№ 366313364" at bounding box center [222, 159] width 54 height 8
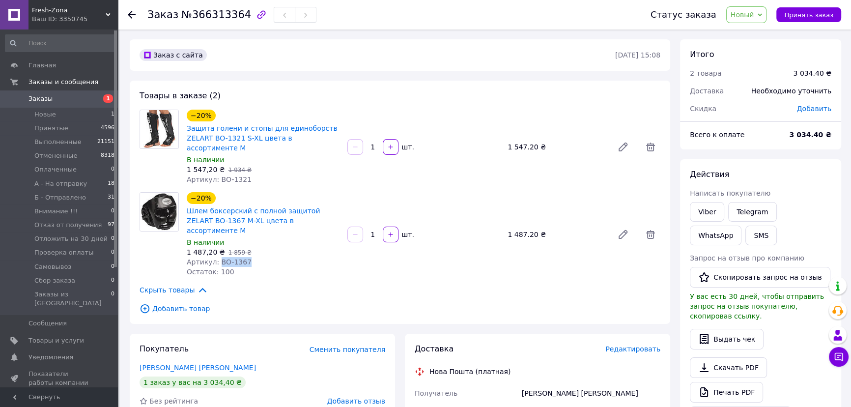
drag, startPoint x: 254, startPoint y: 242, endPoint x: 216, endPoint y: 240, distance: 37.9
click at [216, 257] on div "Артикул: BO-1367" at bounding box center [263, 262] width 153 height 10
copy span "BO-1367"
drag, startPoint x: 241, startPoint y: 171, endPoint x: 216, endPoint y: 170, distance: 25.6
click at [216, 175] on span "Артикул: BO-1321" at bounding box center [219, 179] width 65 height 8
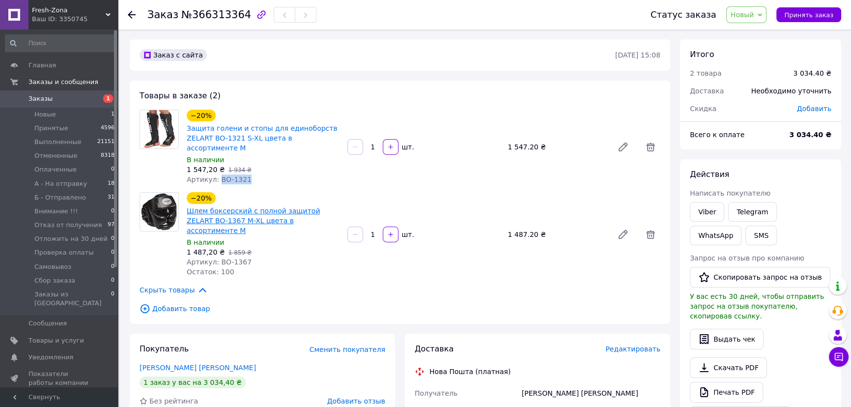
copy span "BO-1321"
click at [806, 11] on span "Принять заказ" at bounding box center [808, 14] width 49 height 7
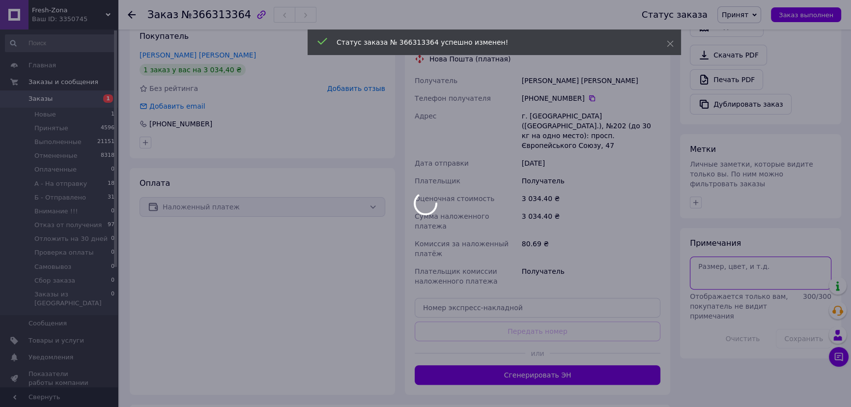
click at [722, 251] on body "Fresh-Zona Ваш ID: 3350745 Сайт Fresh-Zona Кабинет покупателя Проверить состоян…" at bounding box center [425, 79] width 851 height 785
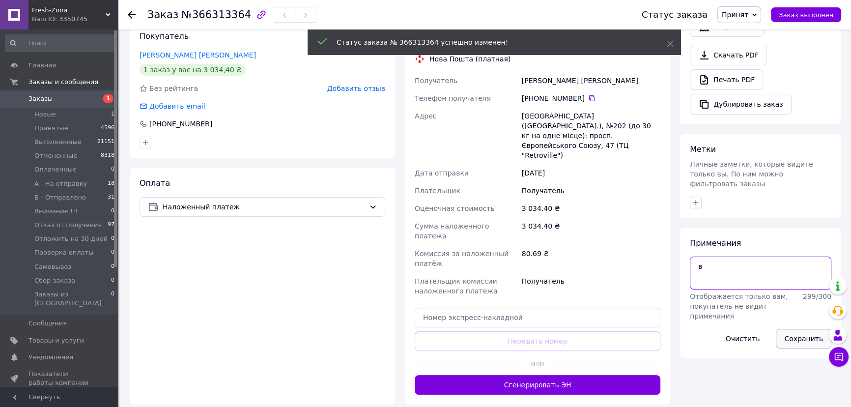
type textarea "в"
click at [802, 329] on button "Сохранить" at bounding box center [804, 339] width 56 height 20
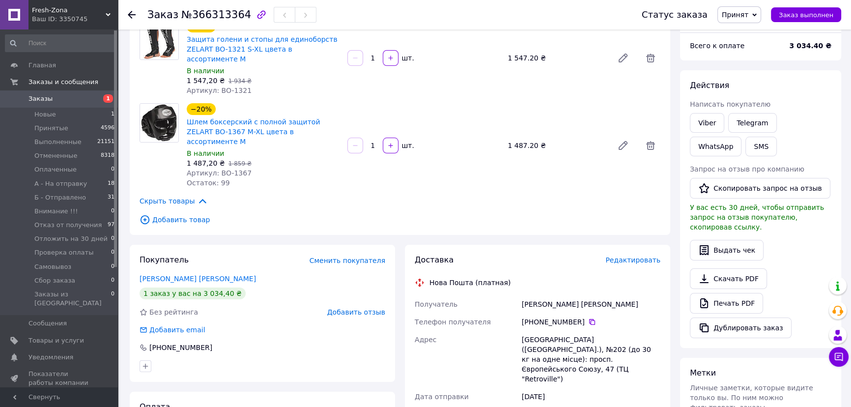
scroll to position [0, 0]
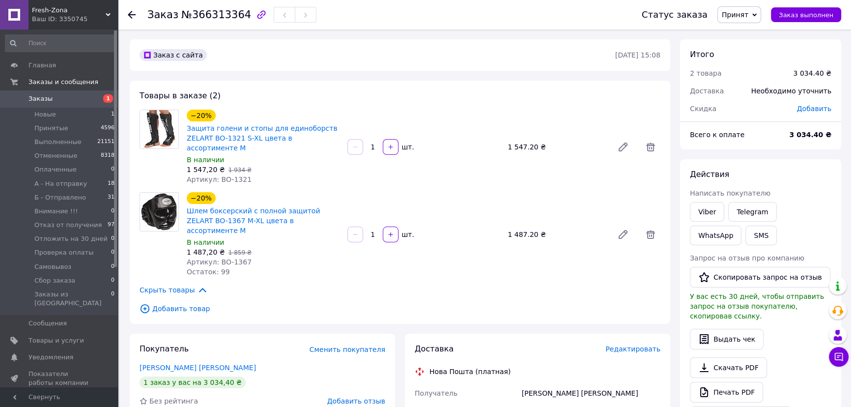
click at [296, 81] on div "Товары в заказе (2) −20% Защита голени и стопы для единоборств ZELART BO-1321 S…" at bounding box center [400, 202] width 541 height 243
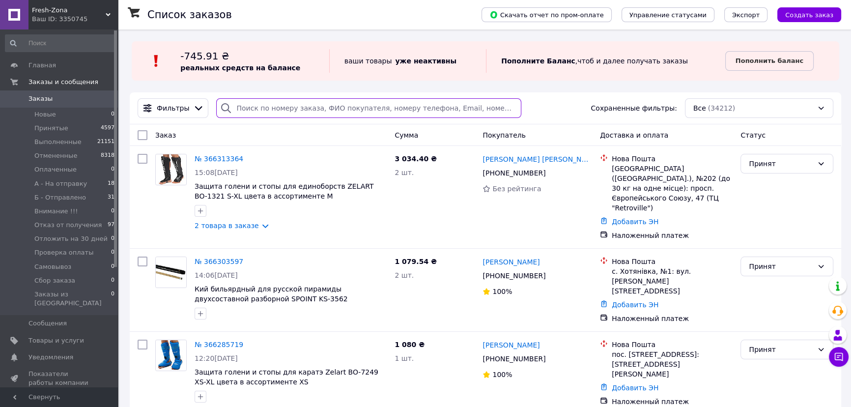
click at [285, 108] on input "search" at bounding box center [368, 108] width 305 height 20
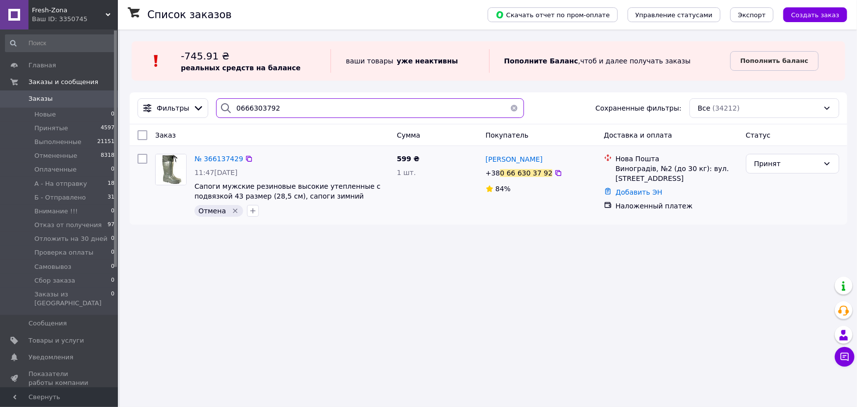
type input "0666303792"
click at [233, 211] on icon "Удалить метку" at bounding box center [235, 211] width 4 height 4
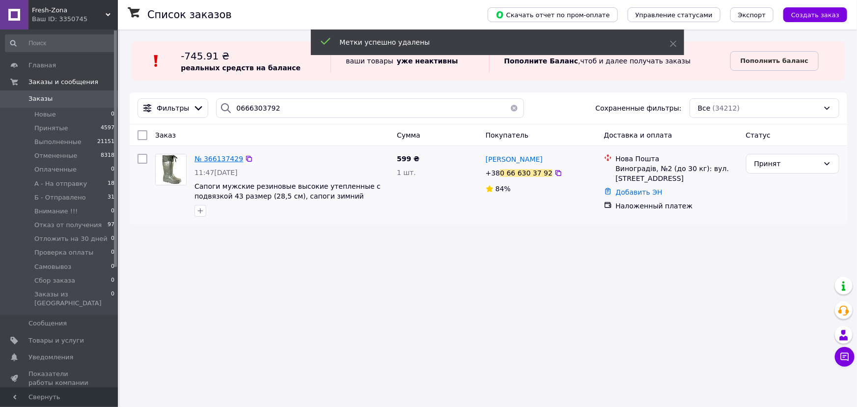
click at [216, 159] on span "№ 366137429" at bounding box center [219, 159] width 49 height 8
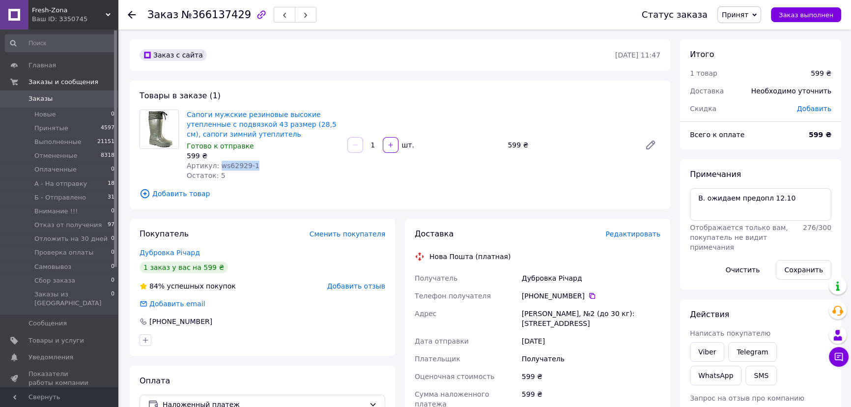
drag, startPoint x: 247, startPoint y: 167, endPoint x: 215, endPoint y: 167, distance: 31.9
click at [215, 167] on div "Артикул: ws62929-1" at bounding box center [263, 166] width 153 height 10
copy span "ws62929-1"
drag, startPoint x: 579, startPoint y: 279, endPoint x: 522, endPoint y: 277, distance: 57.5
click at [522, 277] on div "Дубровка Річард" at bounding box center [591, 278] width 142 height 18
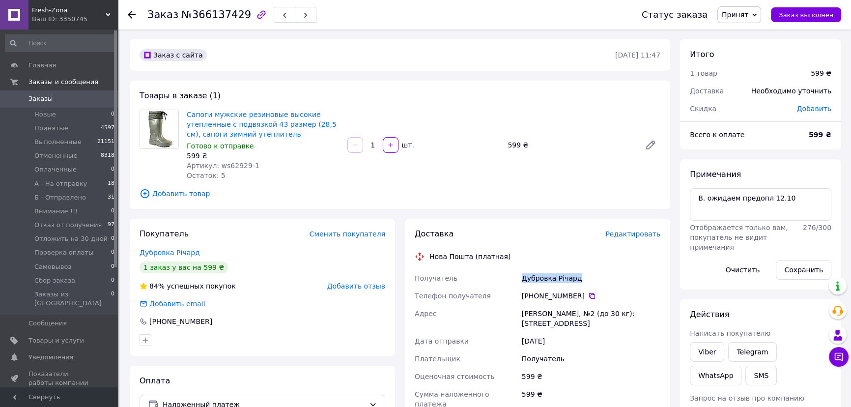
copy div "Дубровка Річард"
drag, startPoint x: 577, startPoint y: 295, endPoint x: 539, endPoint y: 295, distance: 38.8
click at [539, 295] on div "[PHONE_NUMBER]" at bounding box center [591, 296] width 139 height 10
copy div "66 630 37 92"
click at [531, 314] on div "[PERSON_NAME], №2 (до 30 кг): [STREET_ADDRESS]" at bounding box center [591, 319] width 142 height 28
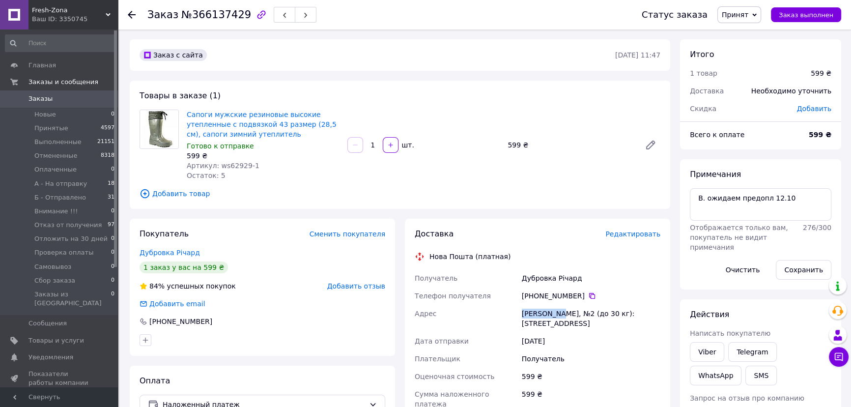
click at [531, 314] on div "[PERSON_NAME], №2 (до 30 кг): [STREET_ADDRESS]" at bounding box center [591, 319] width 142 height 28
copy div "[PERSON_NAME]"
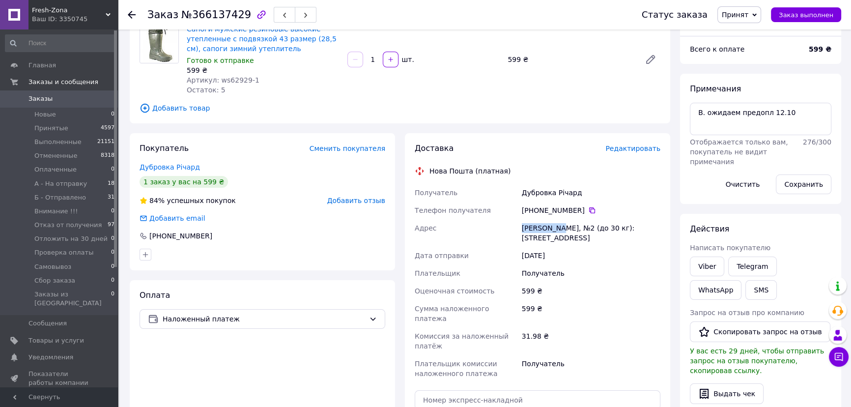
scroll to position [134, 0]
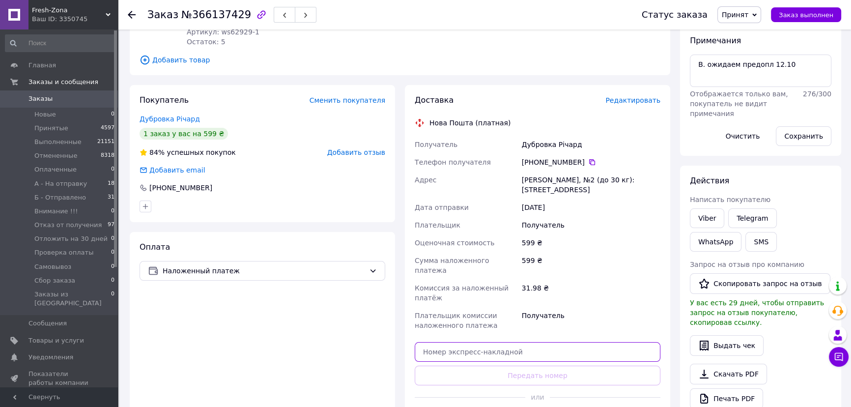
click at [532, 342] on input "text" at bounding box center [538, 352] width 246 height 20
paste input "20451269148618"
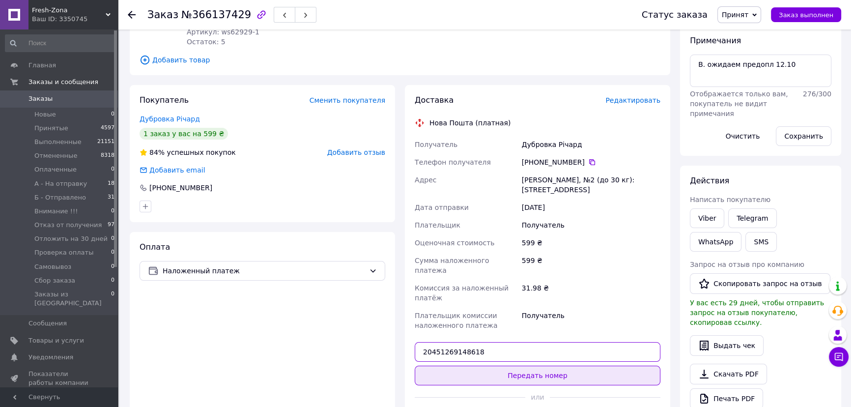
type input "20451269148618"
click at [541, 366] on button "Передать номер" at bounding box center [538, 376] width 246 height 20
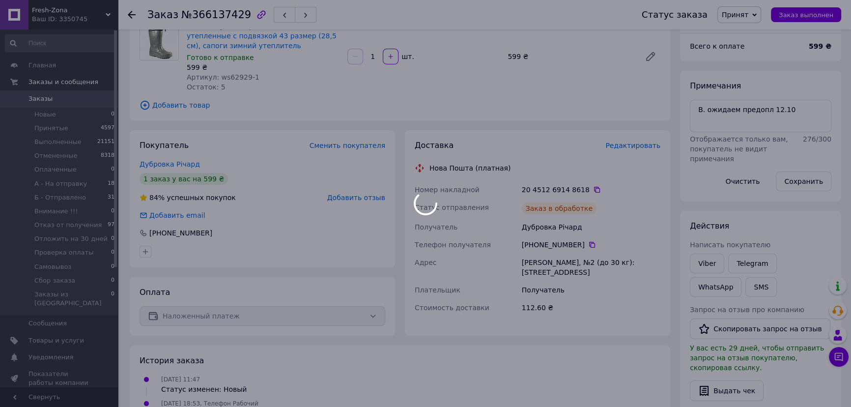
scroll to position [44, 0]
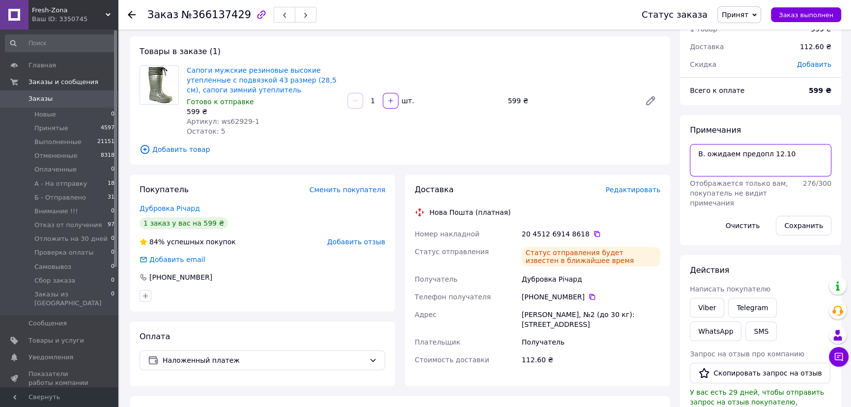
click at [796, 163] on textarea "В. ожидаем предопл 12.10" at bounding box center [761, 160] width 142 height 32
paste textarea "716146"
click at [800, 154] on textarea "В. ожидаем предопл 12.10 716146" at bounding box center [761, 160] width 142 height 32
drag, startPoint x: 793, startPoint y: 151, endPoint x: 786, endPoint y: 151, distance: 6.9
click at [787, 151] on textarea "В. ожидаем предопл 12.10 213 грн 716146" at bounding box center [761, 160] width 142 height 32
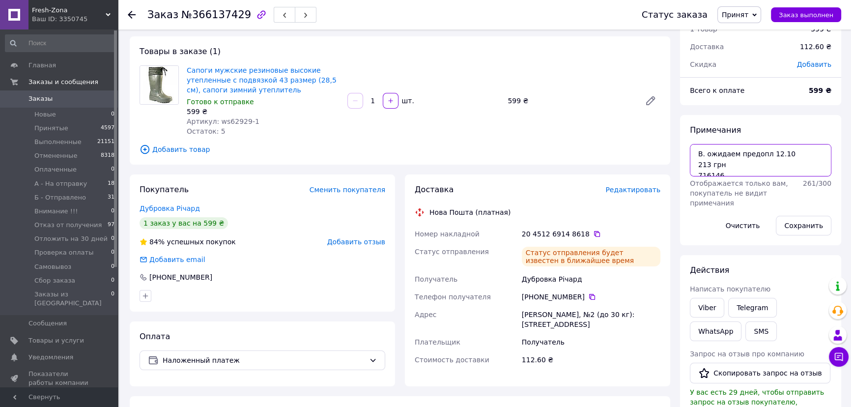
drag, startPoint x: 786, startPoint y: 151, endPoint x: 706, endPoint y: 156, distance: 80.2
click at [706, 156] on textarea "В. ожидаем предопл 12.10 213 грн 716146" at bounding box center [761, 160] width 142 height 32
click at [804, 226] on button "Сохранить" at bounding box center [804, 226] width 56 height 20
click at [798, 226] on button "Сохранить" at bounding box center [804, 226] width 56 height 20
click at [744, 15] on span "Принят" at bounding box center [735, 15] width 27 height 8
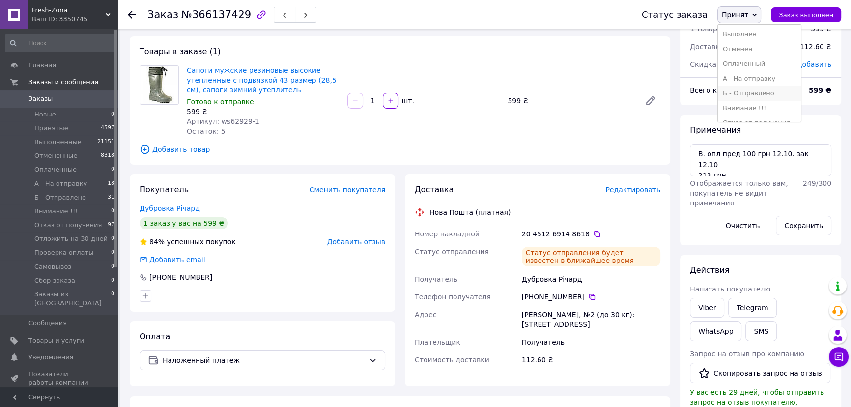
click at [749, 91] on li "Б - Отправлено" at bounding box center [759, 93] width 83 height 15
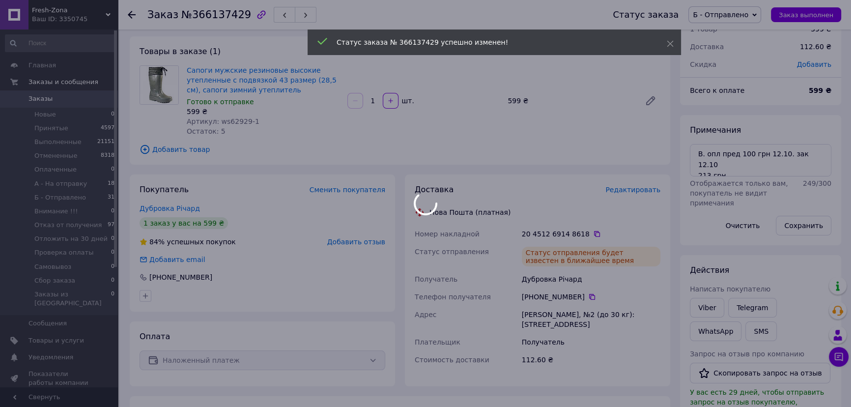
click at [736, 162] on body "Fresh-Zona Ваш ID: 3350745 Сайт Fresh-Zona Кабинет покупателя Проверить состоян…" at bounding box center [425, 345] width 851 height 778
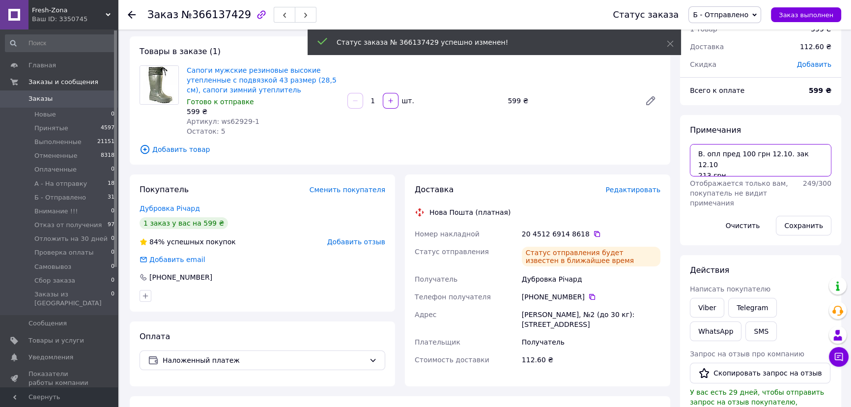
click at [739, 167] on textarea "В. опл пред 100 грн 12.10. зак 12.10 213 грн 716146" at bounding box center [761, 160] width 142 height 32
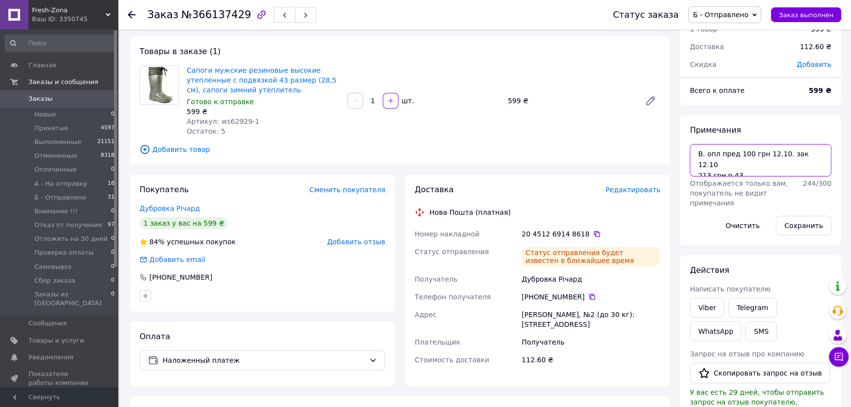
type textarea "В. опл пред 100 грн 12.10. зак 12.10 213 грн р 43 716146"
click at [803, 225] on button "Сохранить" at bounding box center [804, 226] width 56 height 20
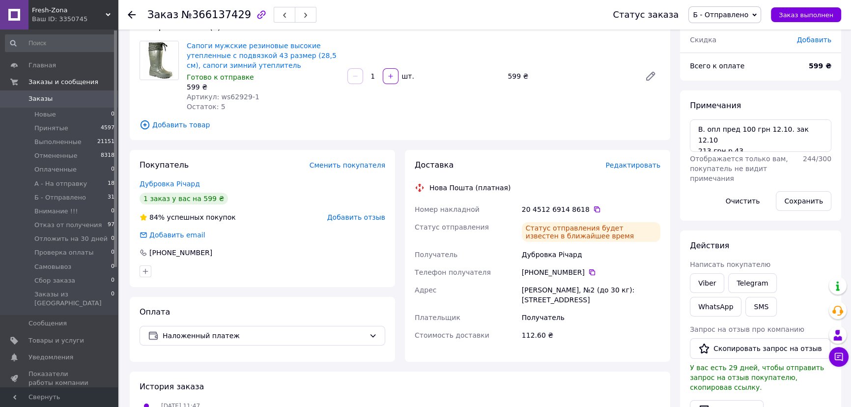
scroll to position [0, 0]
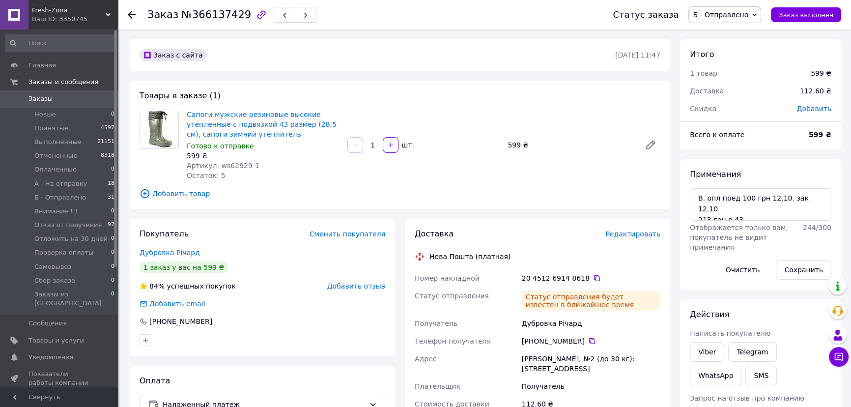
click at [331, 67] on div "Заказ с сайта [DATE] 11:47" at bounding box center [400, 54] width 541 height 31
click at [798, 269] on button "Сохранить" at bounding box center [804, 270] width 56 height 20
click at [329, 64] on div "Заказ с сайта [DATE] 11:47" at bounding box center [400, 54] width 541 height 31
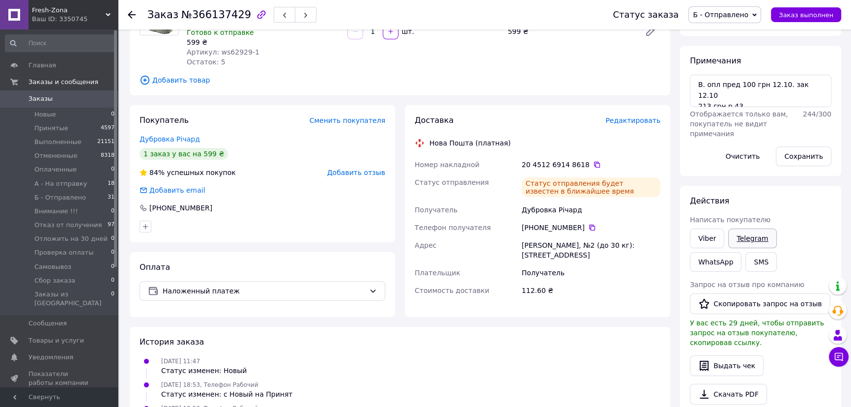
scroll to position [178, 0]
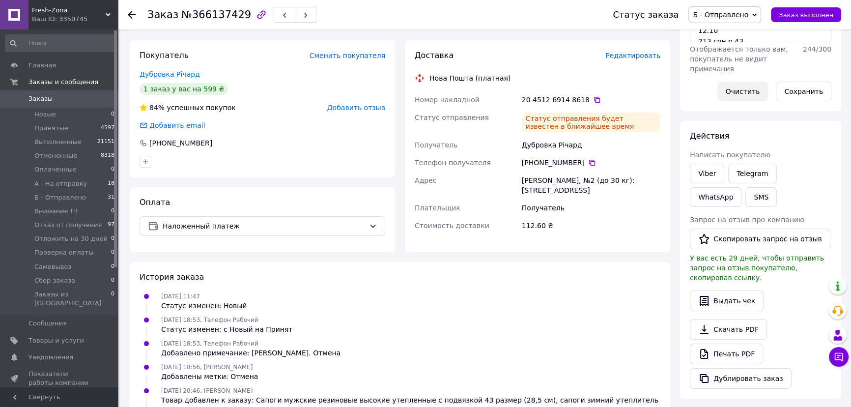
drag, startPoint x: 797, startPoint y: 95, endPoint x: 747, endPoint y: 96, distance: 50.6
click at [797, 95] on button "Сохранить" at bounding box center [804, 92] width 56 height 20
